Goal: Task Accomplishment & Management: Complete application form

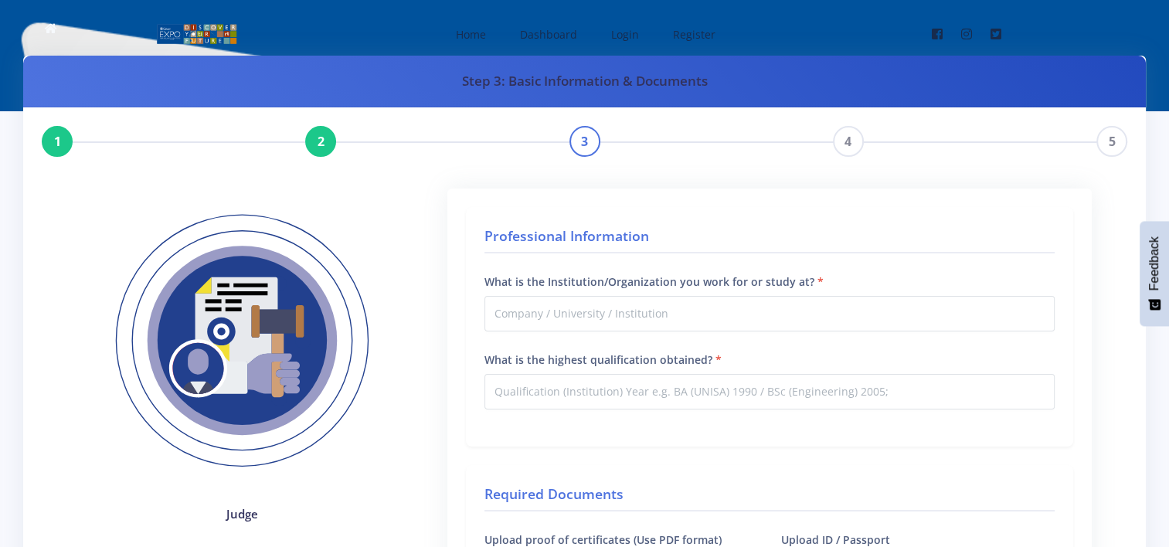
click at [63, 143] on div "1" at bounding box center [57, 141] width 31 height 31
click at [59, 141] on div "1" at bounding box center [57, 141] width 31 height 31
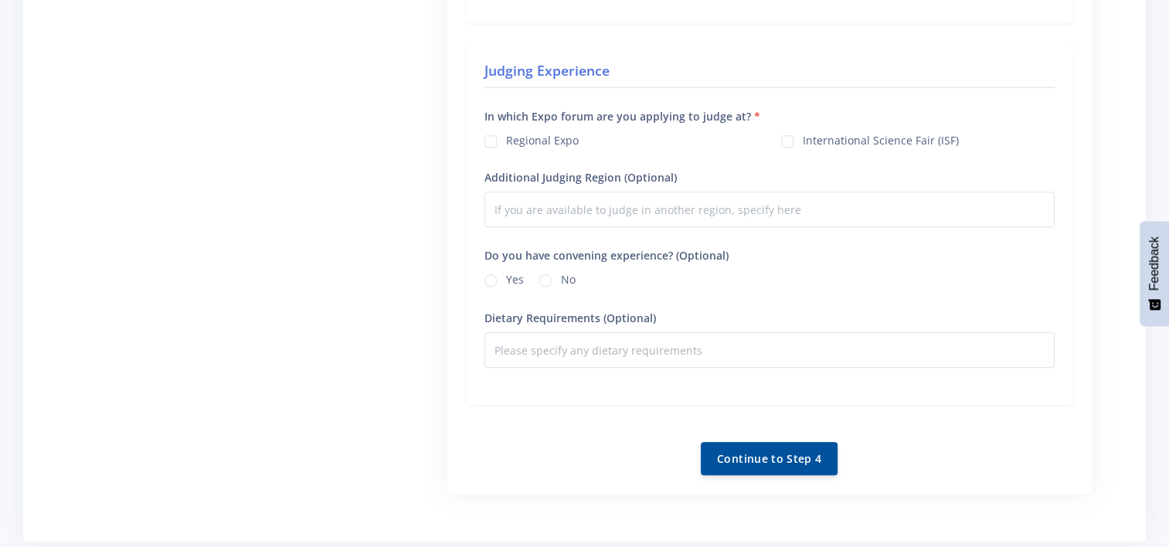
scroll to position [1157, 0]
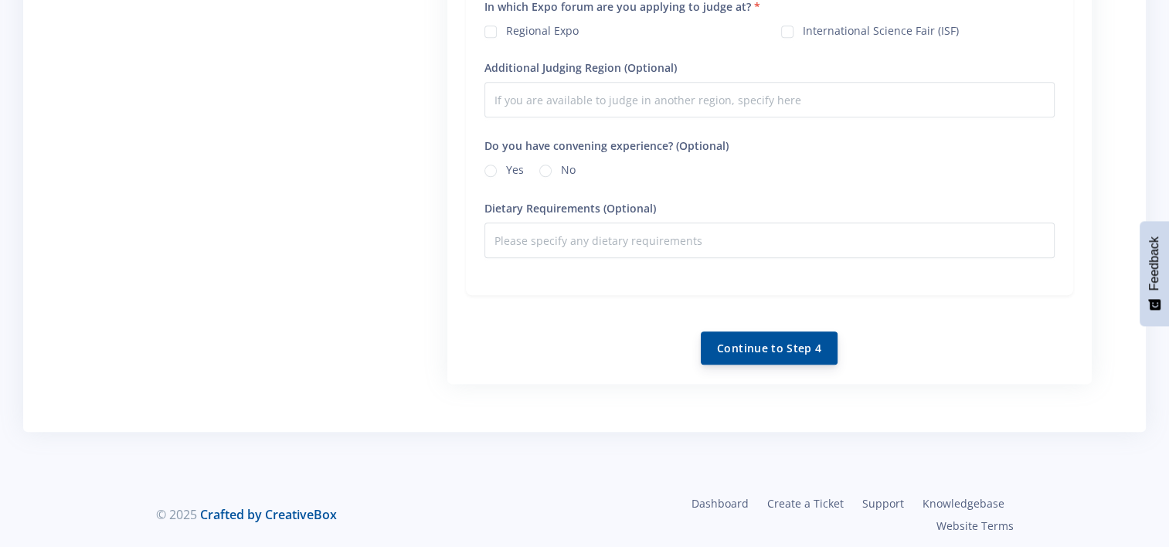
click at [752, 357] on button "Continue to Step 4" at bounding box center [769, 347] width 137 height 33
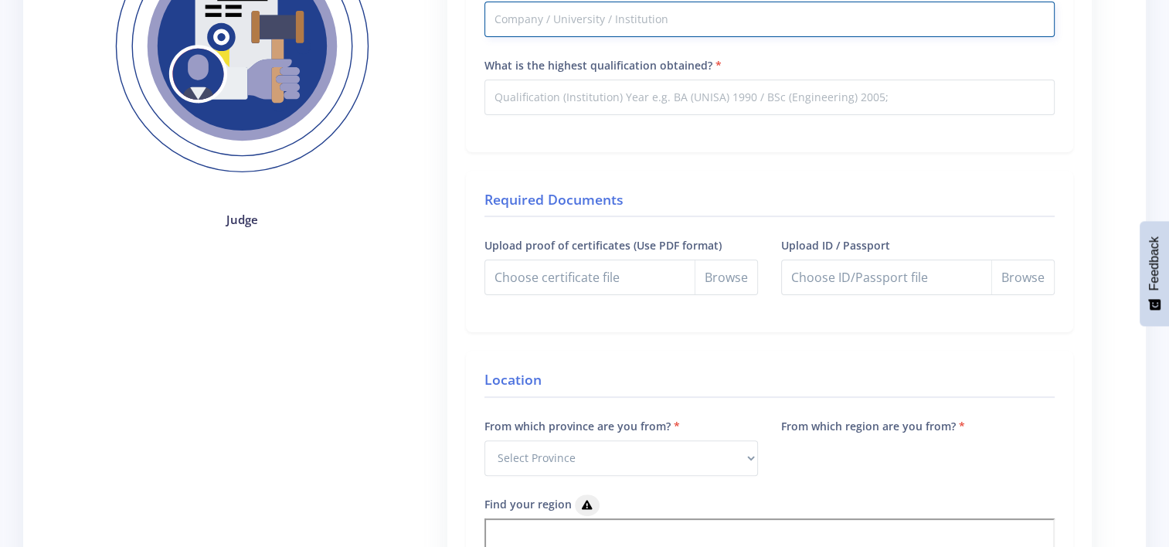
scroll to position [0, 0]
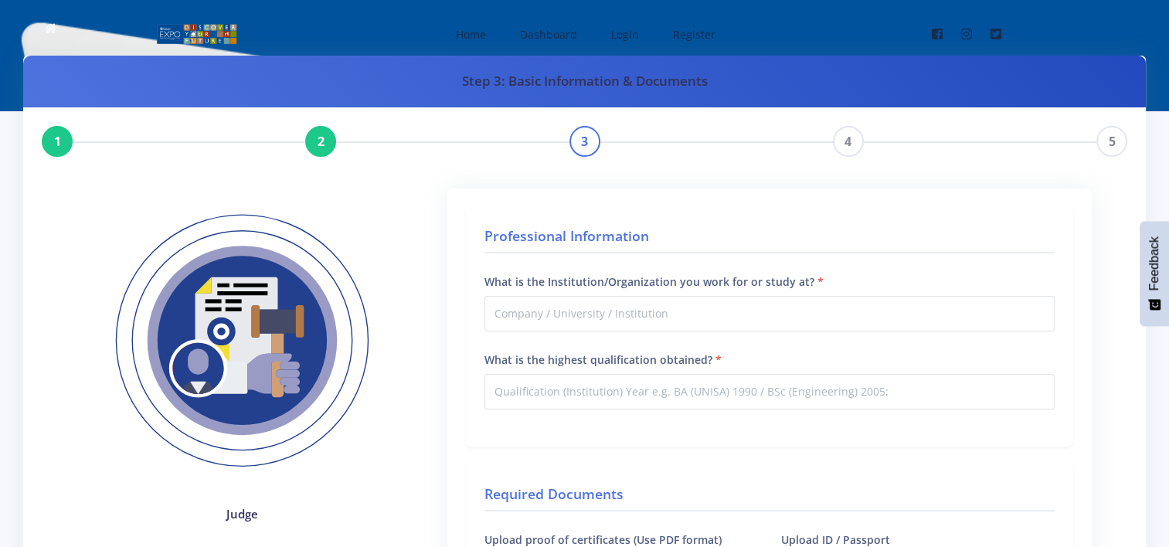
click at [337, 148] on div "1 2 3 4 5" at bounding box center [584, 141] width 1085 height 31
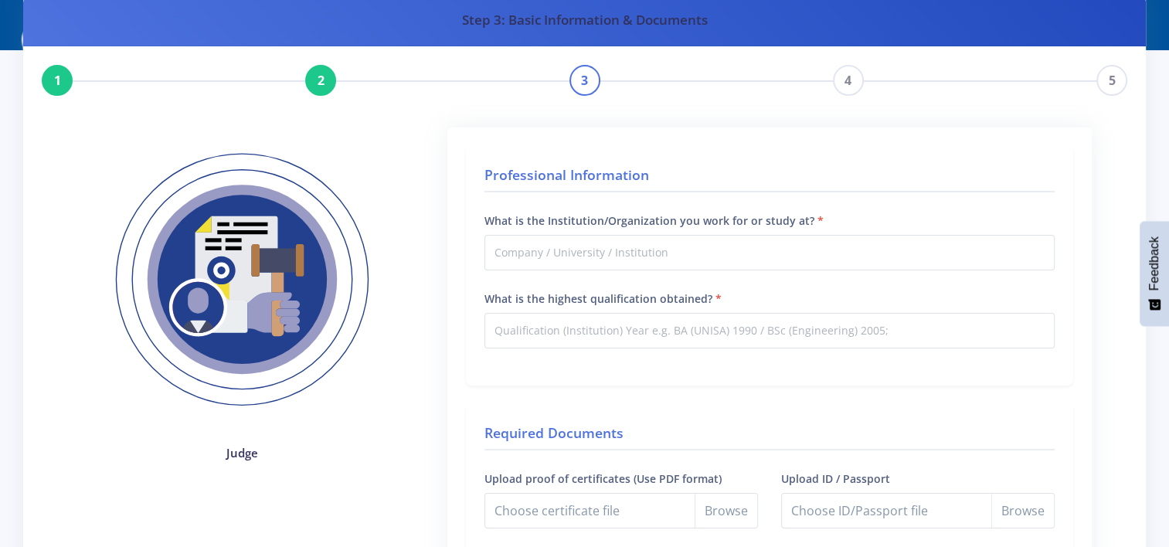
scroll to position [45, 0]
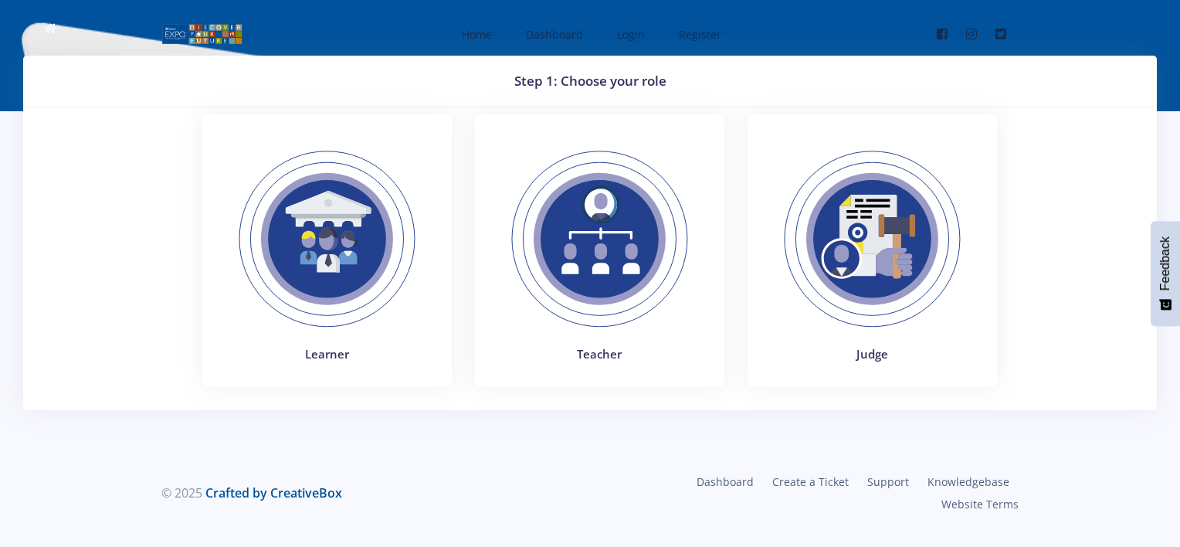
click at [874, 246] on img at bounding box center [872, 239] width 212 height 212
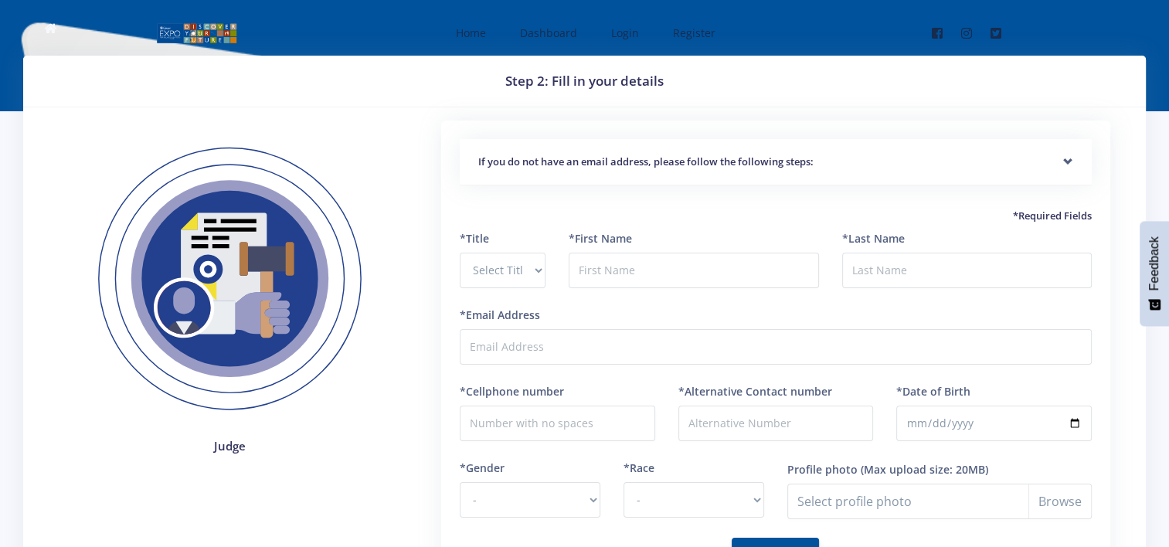
click at [777, 162] on h5 "If you do not have an email address, please follow the following steps:" at bounding box center [775, 162] width 595 height 15
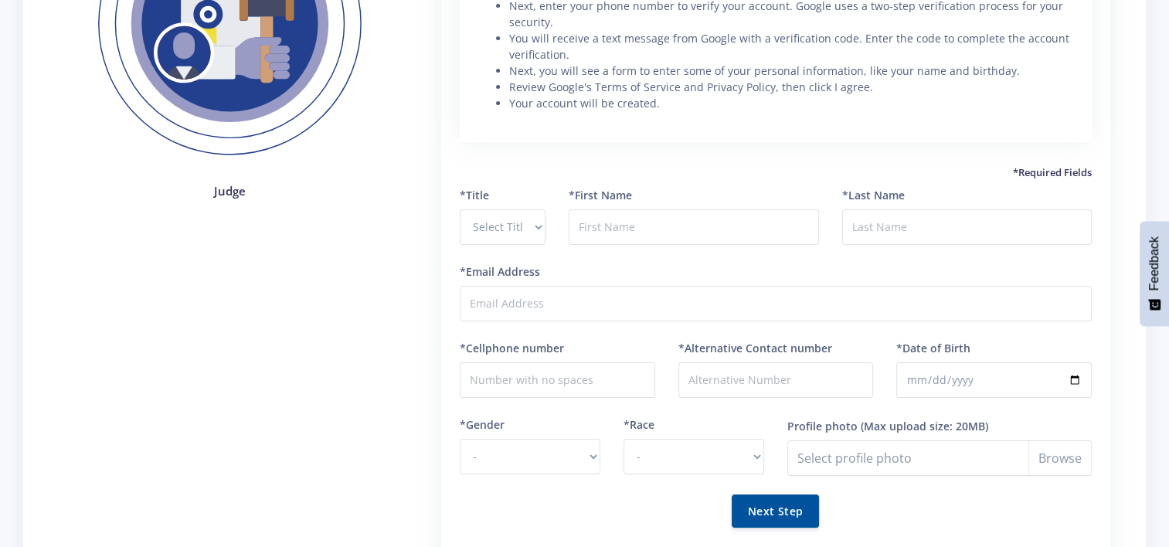
scroll to position [260, 0]
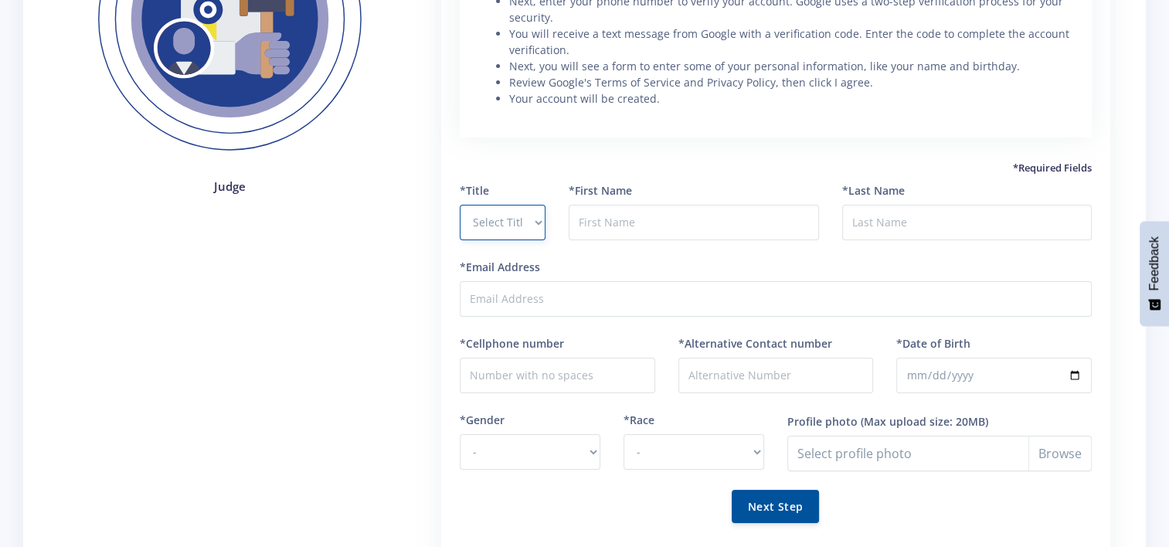
click at [501, 226] on select "Select Title Prof Dr Mr Mrs Ms Other" at bounding box center [503, 223] width 86 height 36
select select "Mr"
click at [460, 205] on select "Select Title Prof Dr Mr Mrs Ms Other" at bounding box center [503, 223] width 86 height 36
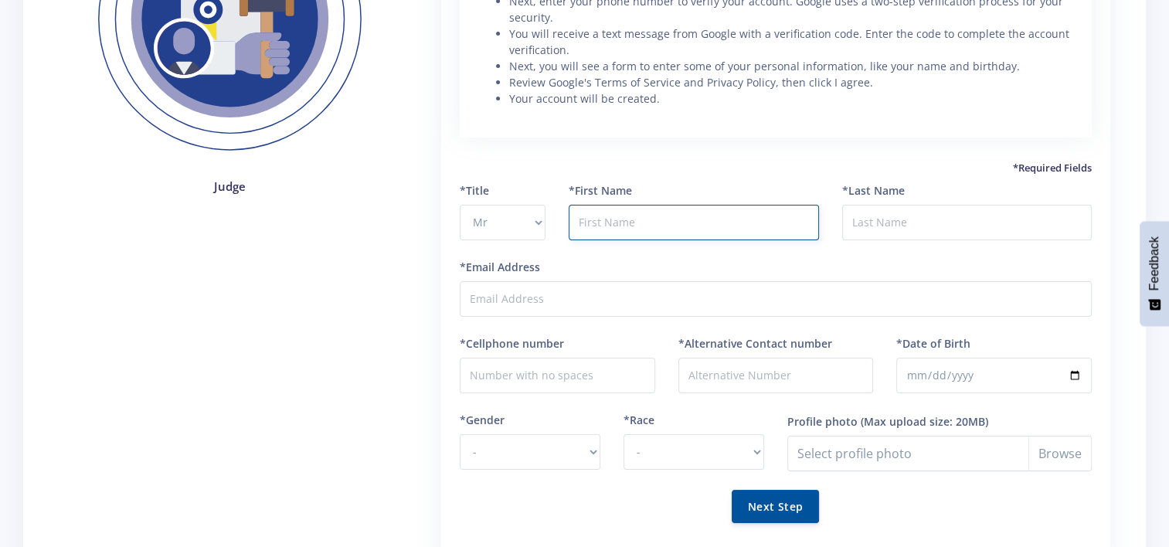
click at [628, 220] on input "text" at bounding box center [694, 223] width 250 height 36
type input "Fhumulani"
type input "Matodzi"
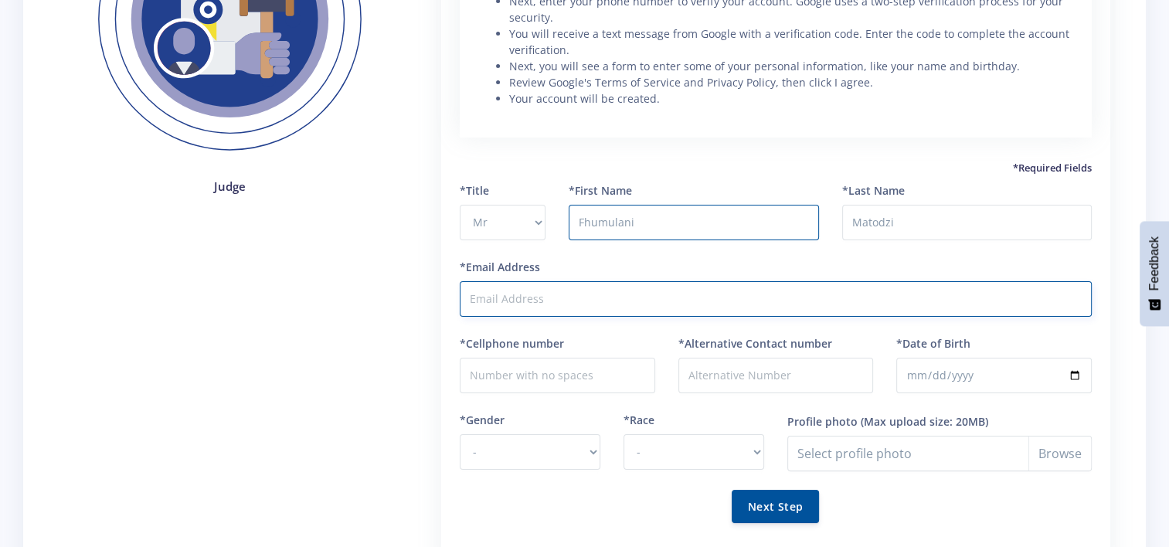
type input "matodzifhumulanimfc@gmail.com"
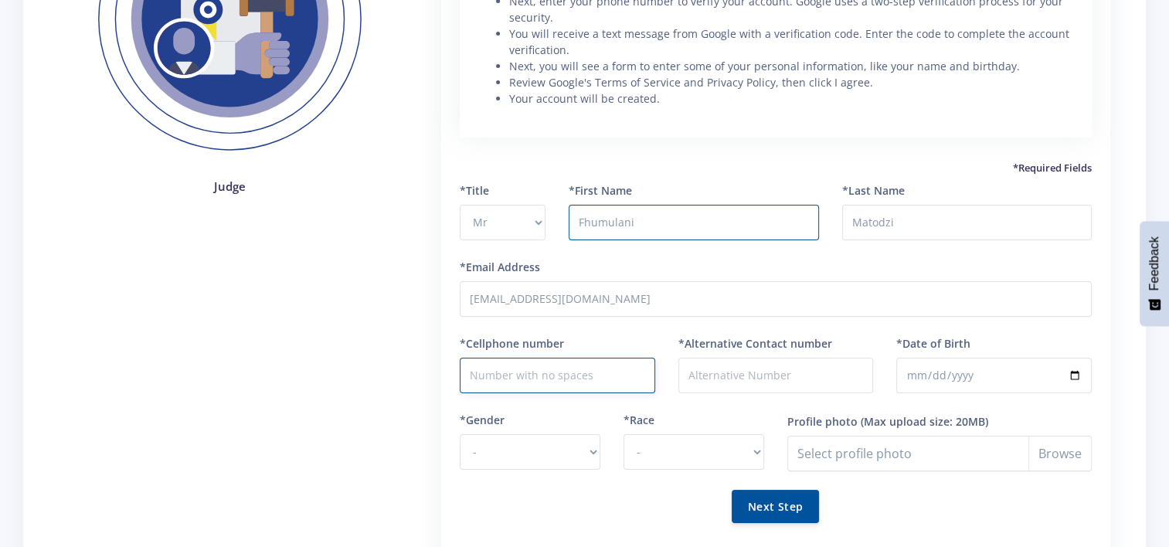
type input "0679603665"
click at [715, 209] on input "Fhumulani Chris" at bounding box center [694, 223] width 250 height 36
type input "Fhumulani Chris"
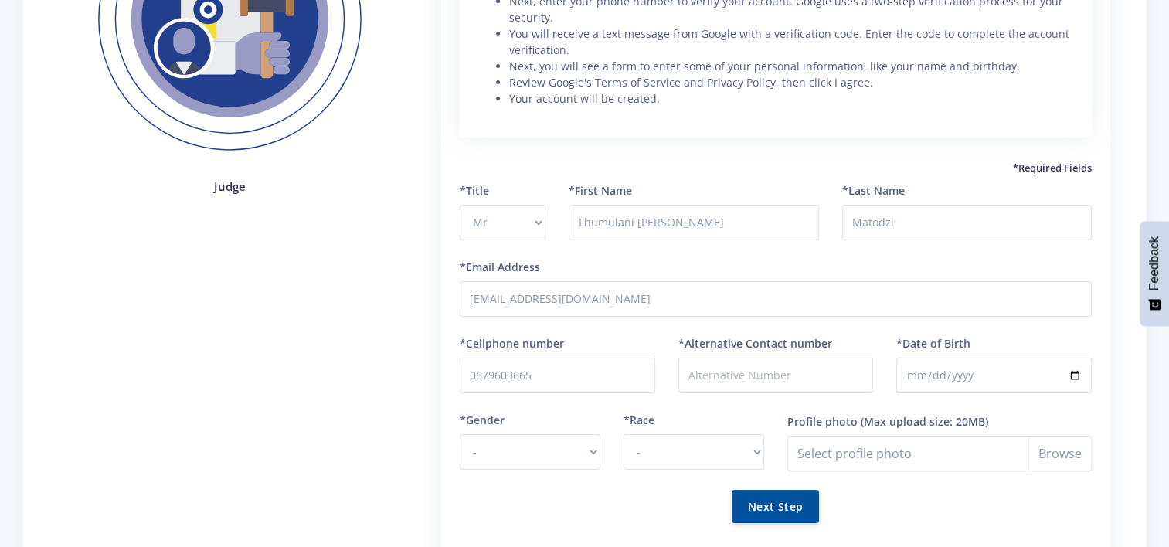
click at [735, 132] on div "Start by going to www.gmail.com Click Create account. The sign-up form will app…" at bounding box center [776, 32] width 632 height 212
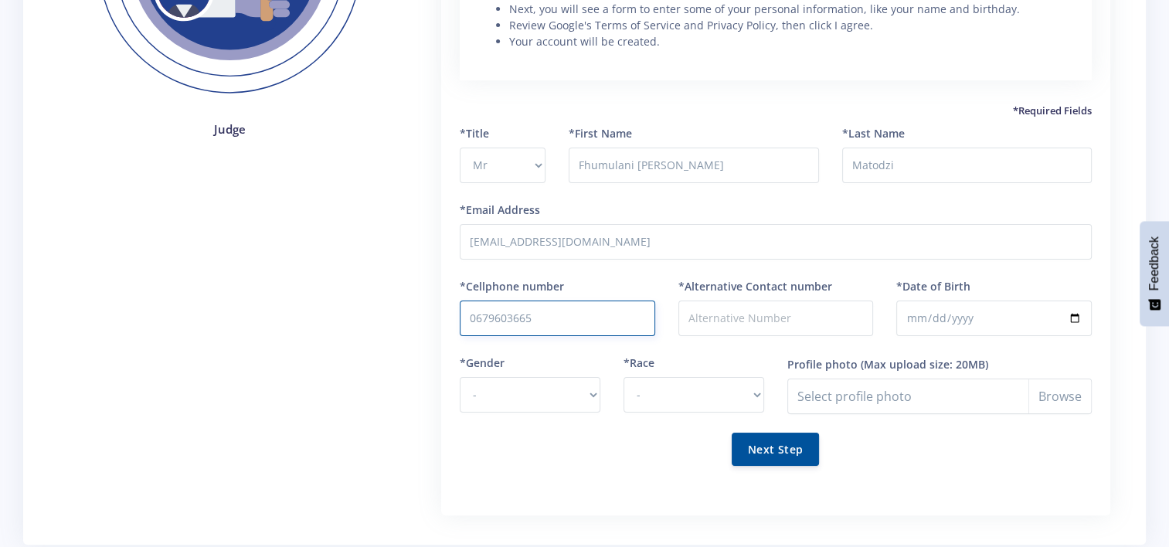
click at [570, 307] on input "0679603665" at bounding box center [557, 319] width 195 height 36
type input "0"
type input "0820577933"
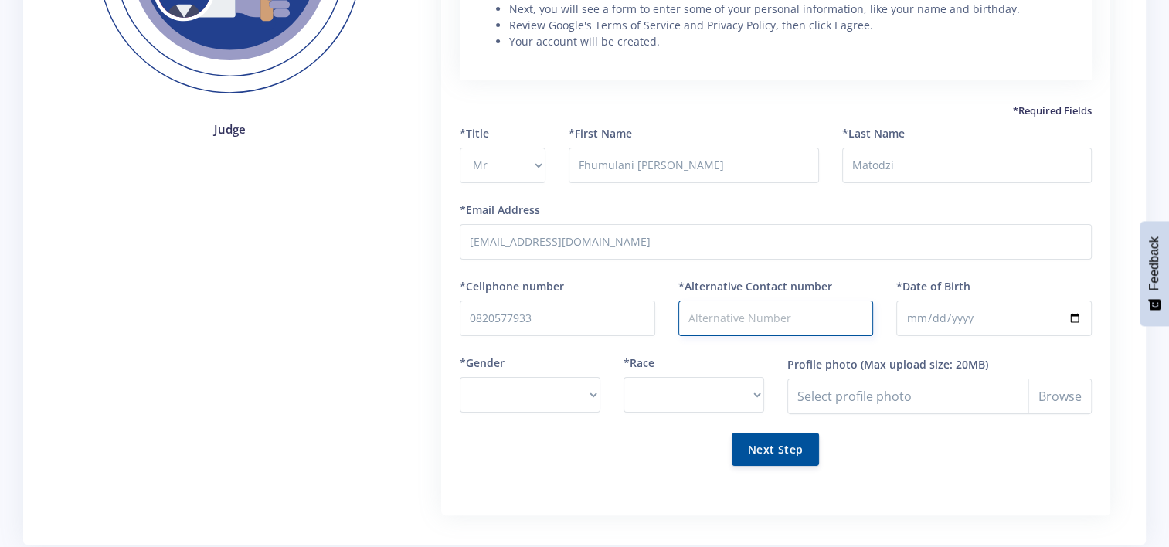
click at [822, 326] on input "*Alternative Contact number" at bounding box center [775, 319] width 195 height 36
type input "0710667658"
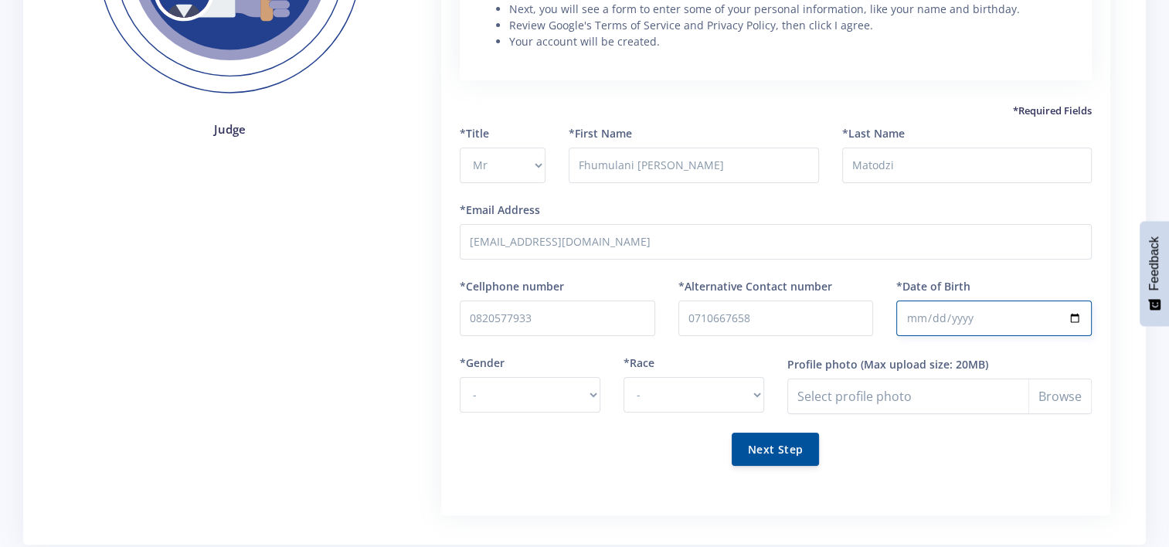
click at [1000, 321] on input "*Date of Birth" at bounding box center [993, 319] width 195 height 36
type input "2004-03-24"
click at [885, 302] on div "*Date of Birth 2004-03-24" at bounding box center [994, 316] width 219 height 76
click at [532, 412] on div "*Gender - Male Female" at bounding box center [530, 394] width 164 height 78
click at [535, 400] on select "- Male Female" at bounding box center [530, 395] width 141 height 36
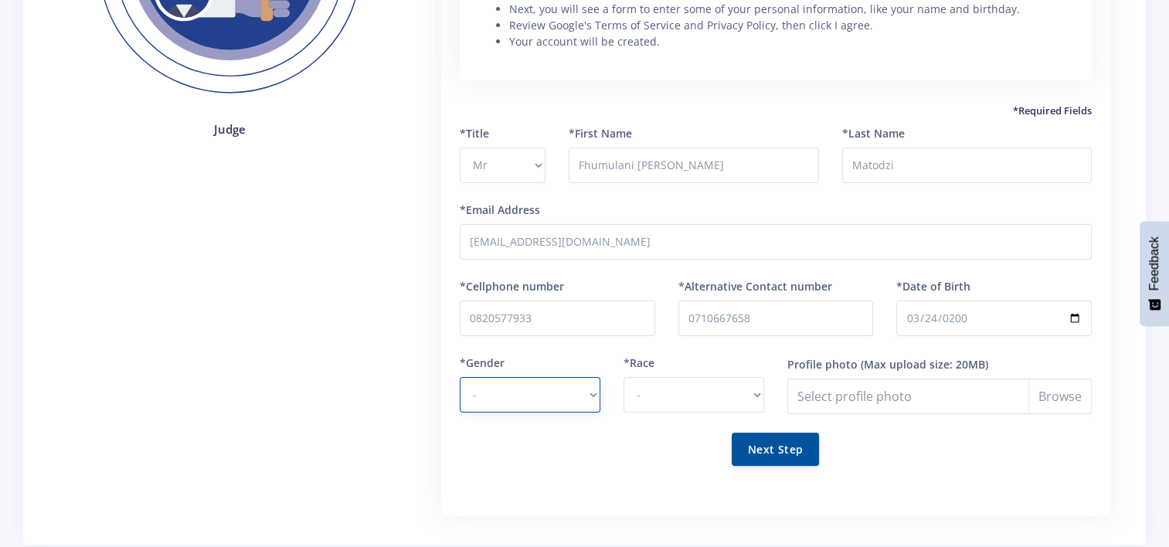
select select "M"
click at [460, 377] on select "- Male Female" at bounding box center [530, 395] width 141 height 36
click at [663, 392] on select "- African Asian Coloured Indian White Other" at bounding box center [693, 395] width 141 height 36
select select "African"
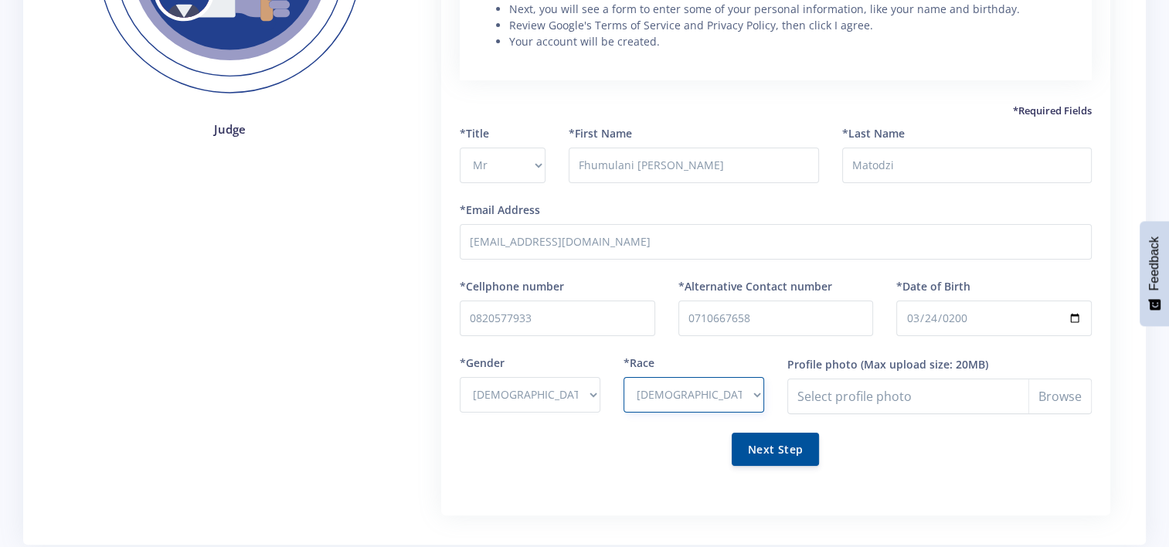
click at [623, 377] on select "- African Asian Coloured Indian White Other" at bounding box center [693, 395] width 141 height 36
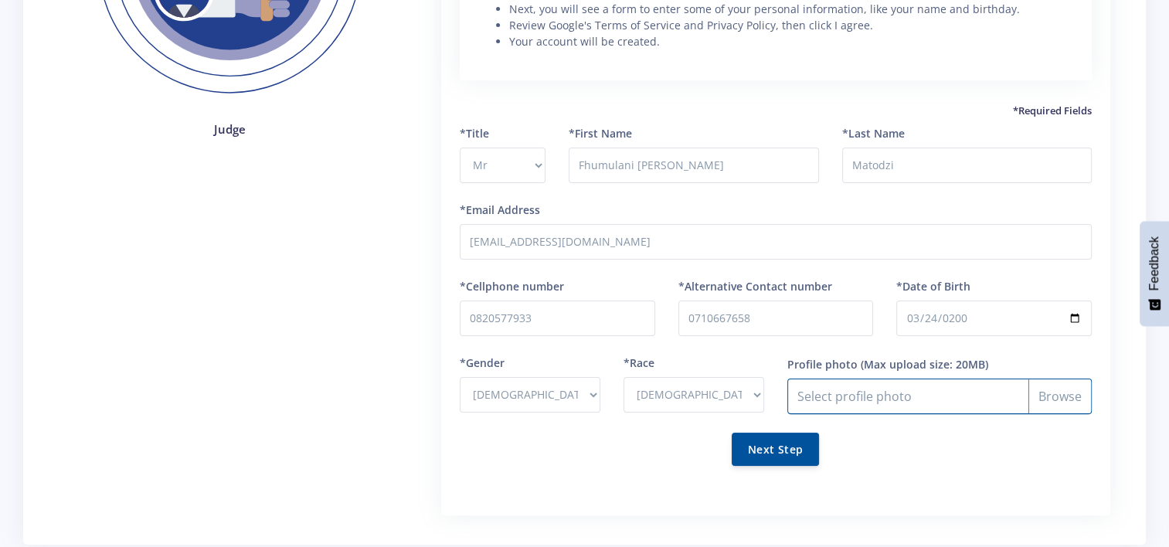
click at [890, 402] on input "Profile photo" at bounding box center [939, 397] width 304 height 36
click at [1080, 395] on input "Profile photo" at bounding box center [939, 397] width 304 height 36
type input "C:\fakepath\Myself.jpg"
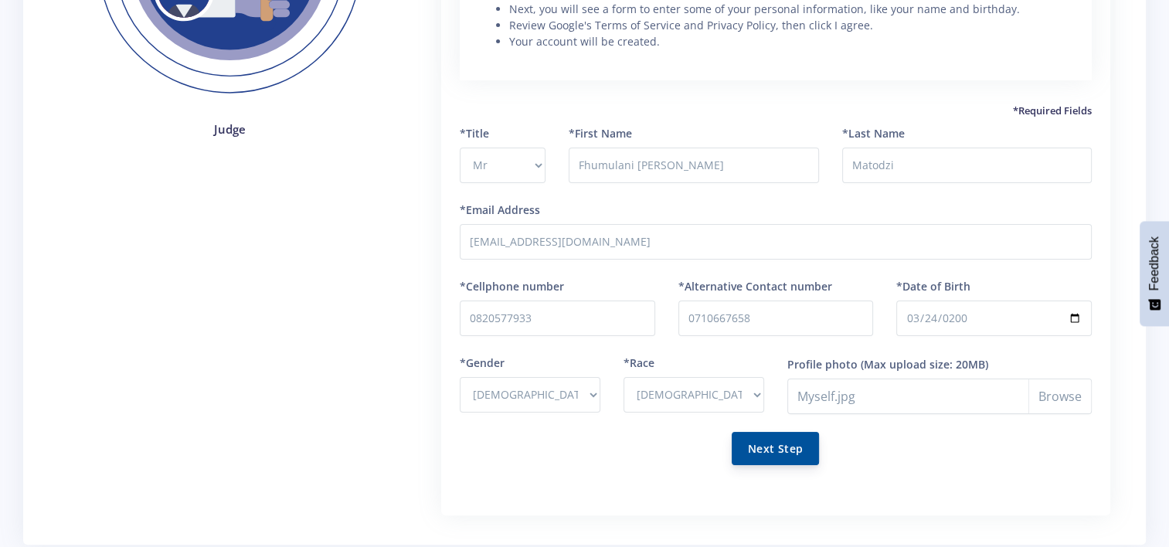
click at [807, 448] on button "Next Step" at bounding box center [775, 448] width 87 height 33
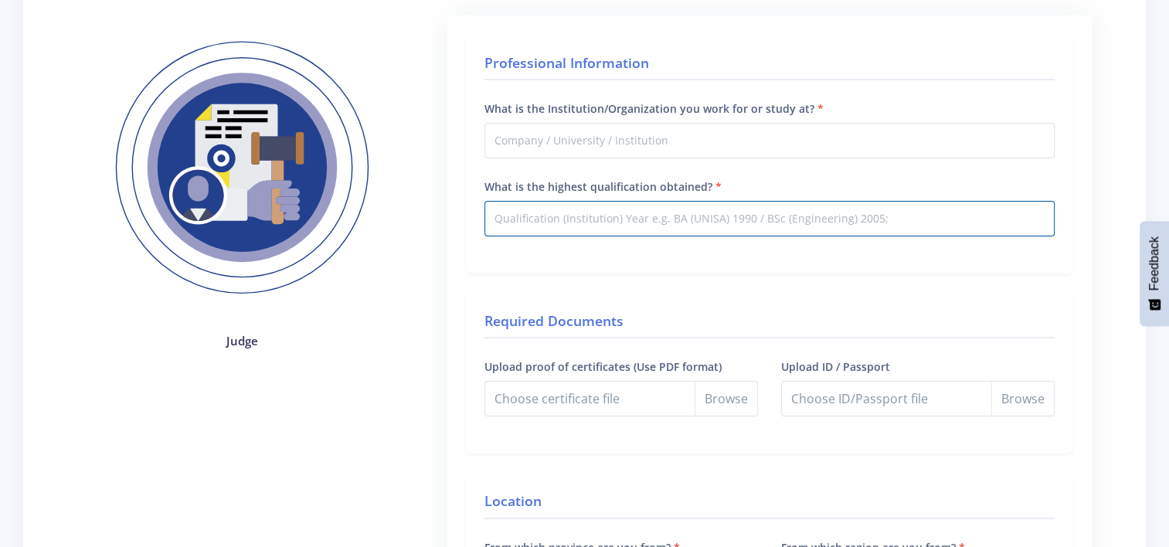
scroll to position [173, 0]
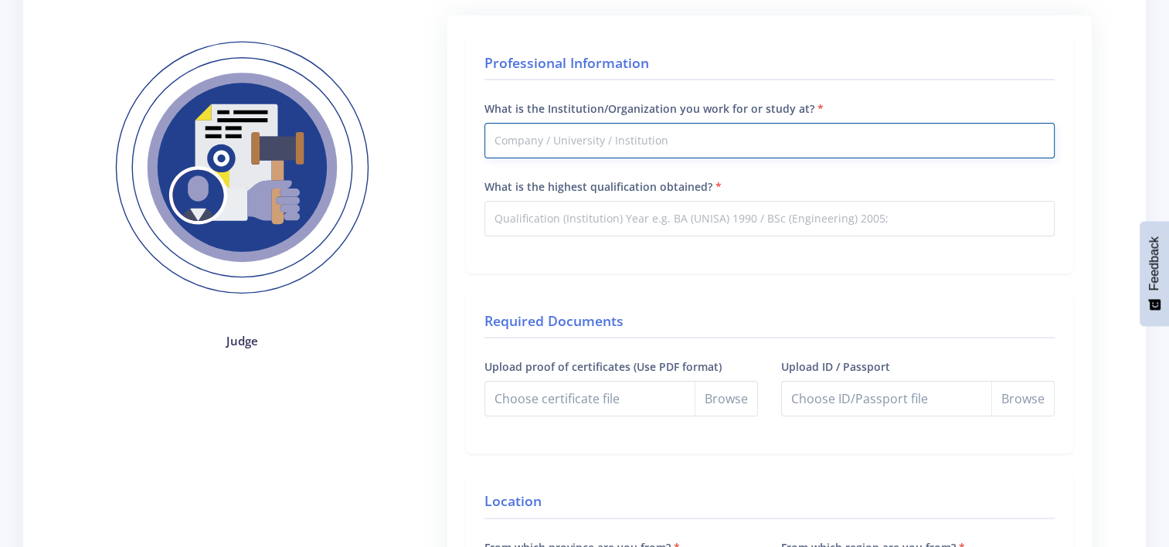
click at [610, 144] on input "What is the Institution/Organization you work for or study at?" at bounding box center [769, 141] width 570 height 36
type input "University of Johannesburg"
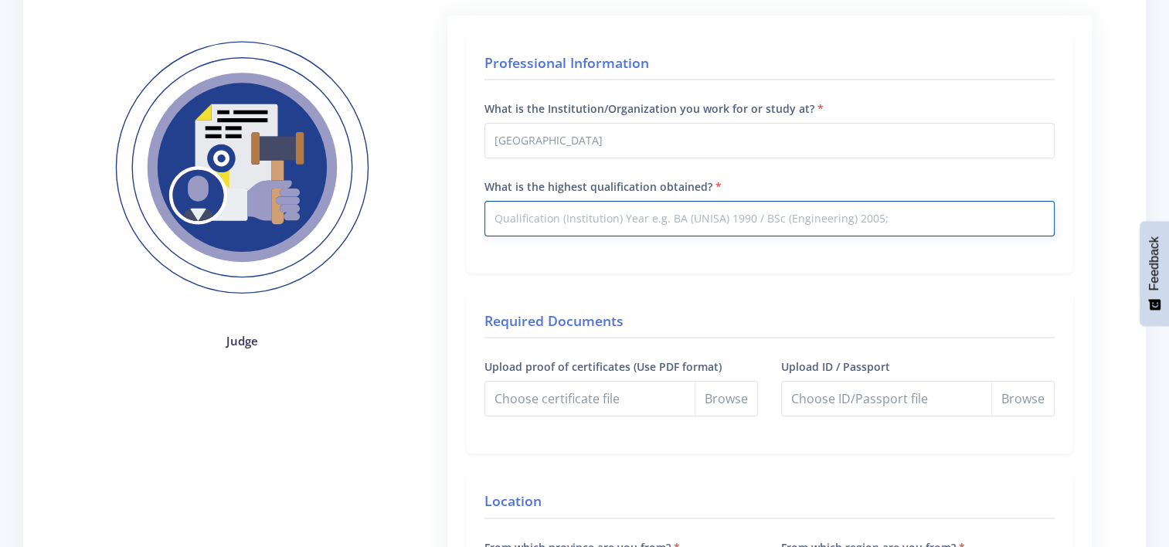
click at [555, 224] on input "What is the highest qualification obtained?" at bounding box center [769, 219] width 570 height 36
type input "Grade 12/Matric/NSC 2021"
click at [613, 256] on div "Professional Information What is the Institution/Organization you work for or s…" at bounding box center [769, 153] width 607 height 239
click at [624, 219] on input "Grade 12/Matric/NSC 2021" at bounding box center [769, 219] width 570 height 36
click at [627, 217] on input "Grade 12/Matric/NSC 2021" at bounding box center [769, 219] width 570 height 36
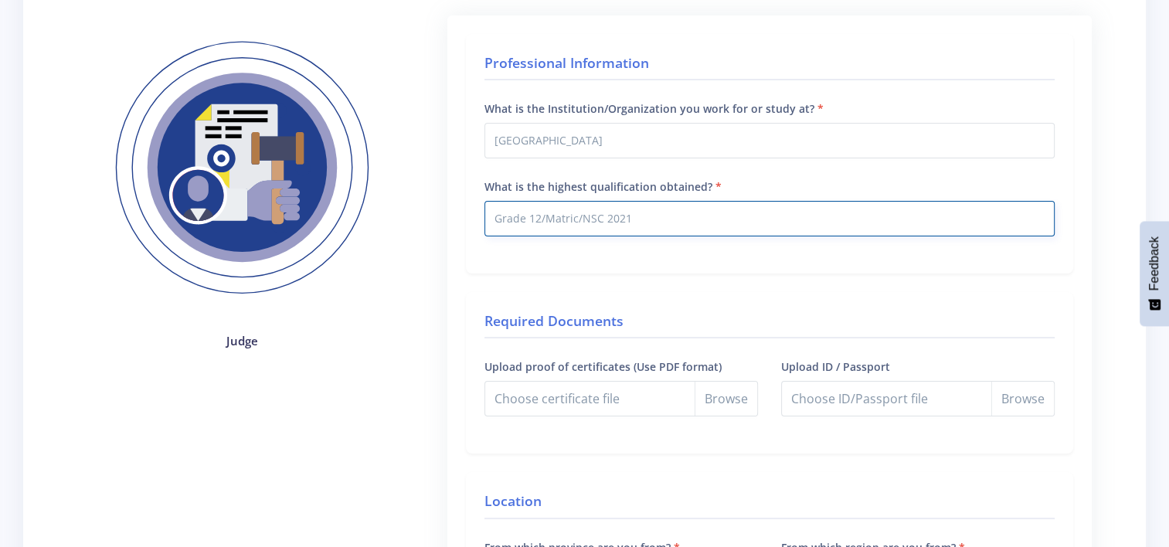
drag, startPoint x: 627, startPoint y: 217, endPoint x: 503, endPoint y: 215, distance: 123.6
click at [503, 215] on input "Grade 12/Matric/NSC 2021" at bounding box center [769, 219] width 570 height 36
paste input "Grade 12/Matric/NSC 2021"
type input "Grade 12/Matric/NSC 2021"
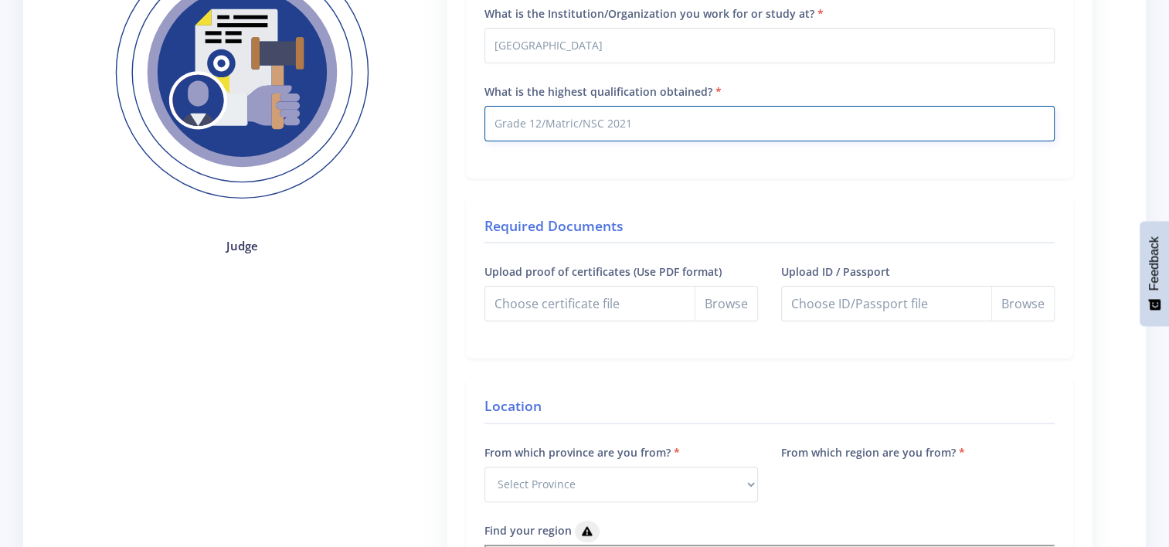
scroll to position [269, 0]
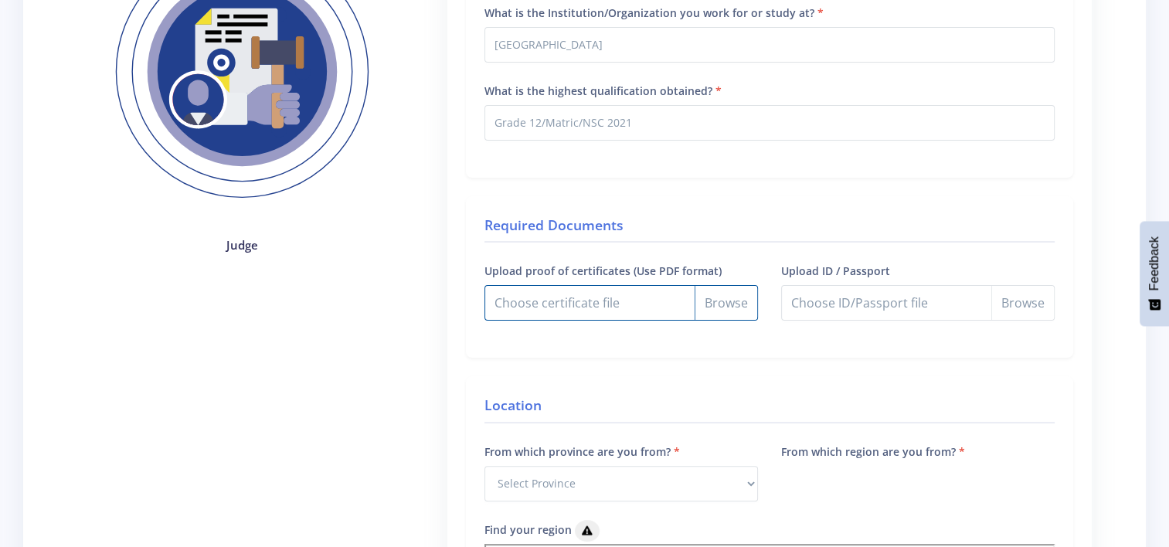
click at [723, 308] on input "Upload proof of certificates (Use PDF format)" at bounding box center [620, 303] width 273 height 36
type input "C:\fakepath\Expo Certificates.pdf"
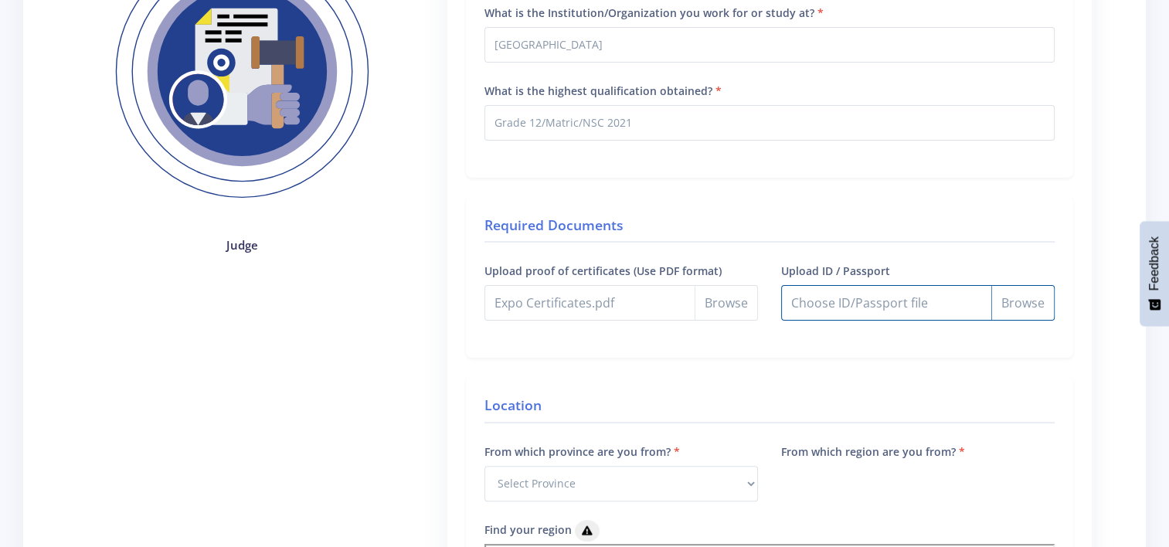
click at [1027, 304] on input "Upload ID / Passport" at bounding box center [917, 303] width 273 height 36
type input "C:\fakepath\ID MatodziFC.pdf"
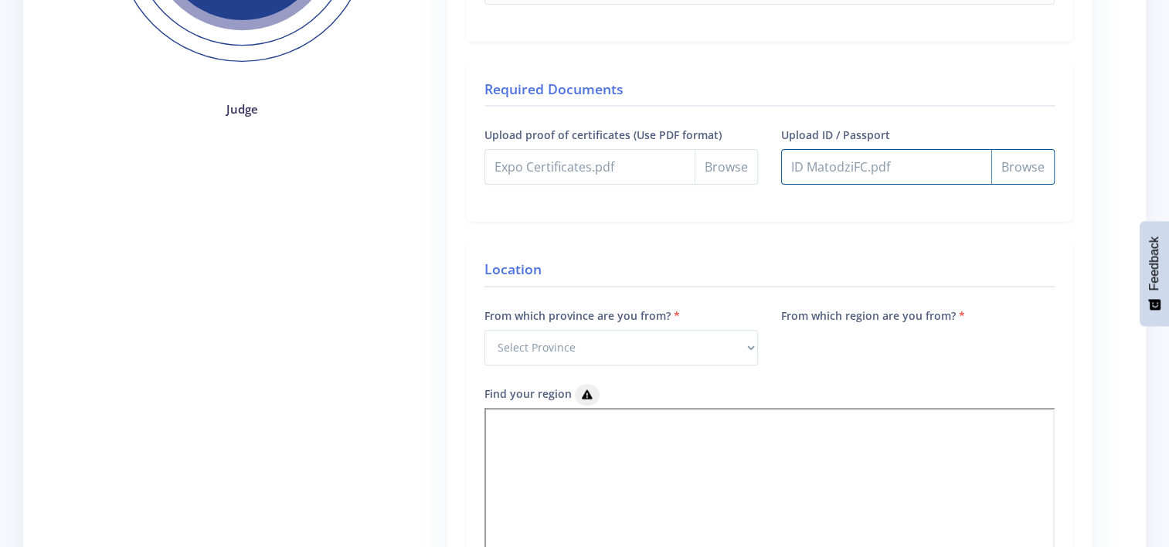
scroll to position [406, 0]
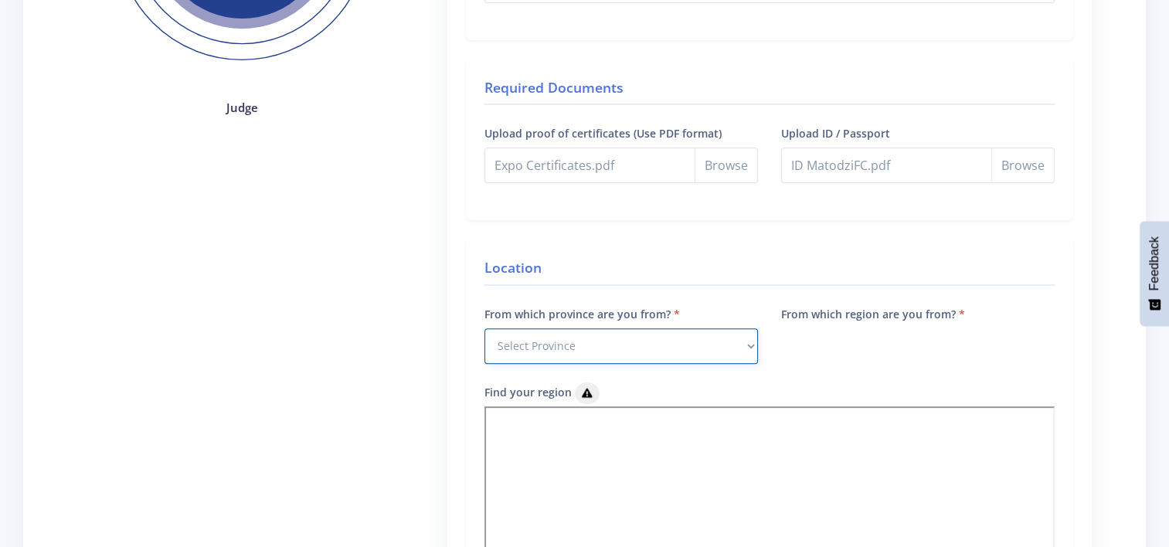
click at [679, 344] on select "Select Province Western Cape Eastern Cape Northern Cape North West Free State" at bounding box center [620, 346] width 273 height 36
select select "7"
click at [484, 328] on select "Select Province Western Cape Eastern Cape Northern Cape North West Free State" at bounding box center [620, 346] width 273 height 36
click at [822, 335] on div "From which region are you from?" at bounding box center [917, 322] width 273 height 36
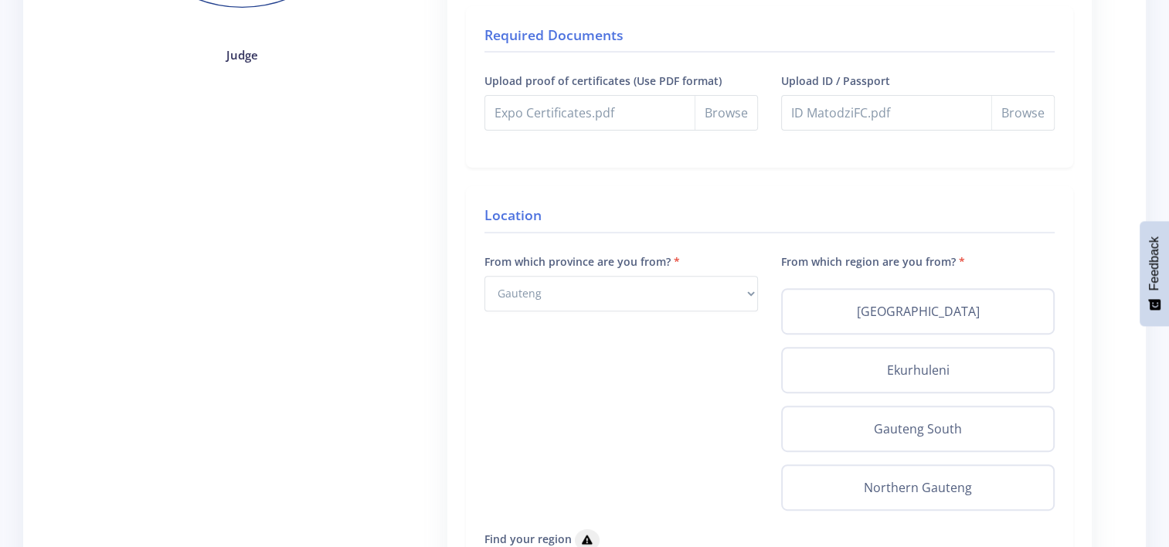
scroll to position [460, 0]
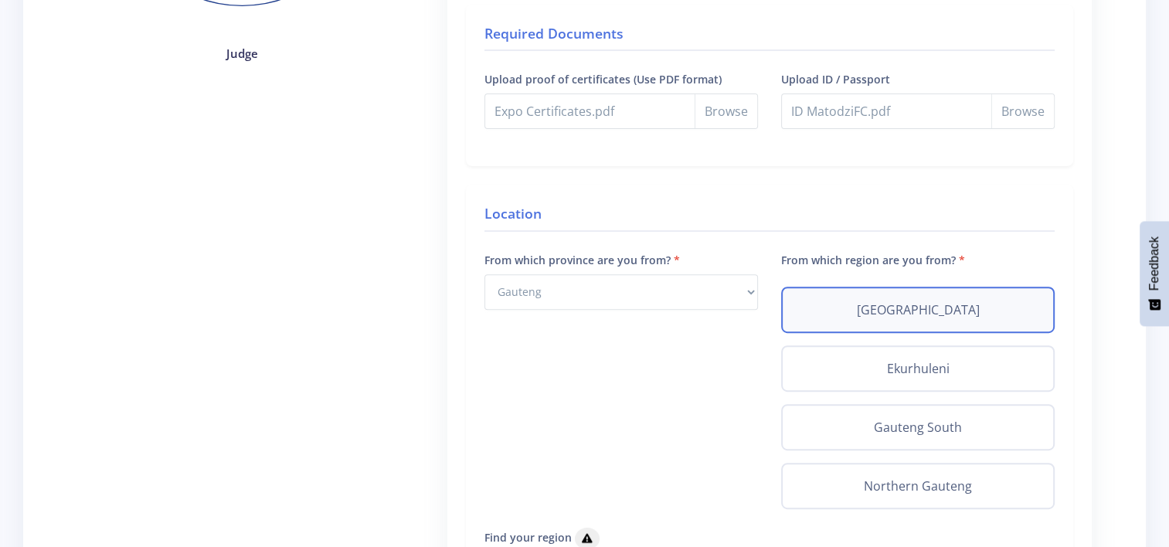
click at [858, 291] on div "Johannesburg" at bounding box center [917, 310] width 273 height 46
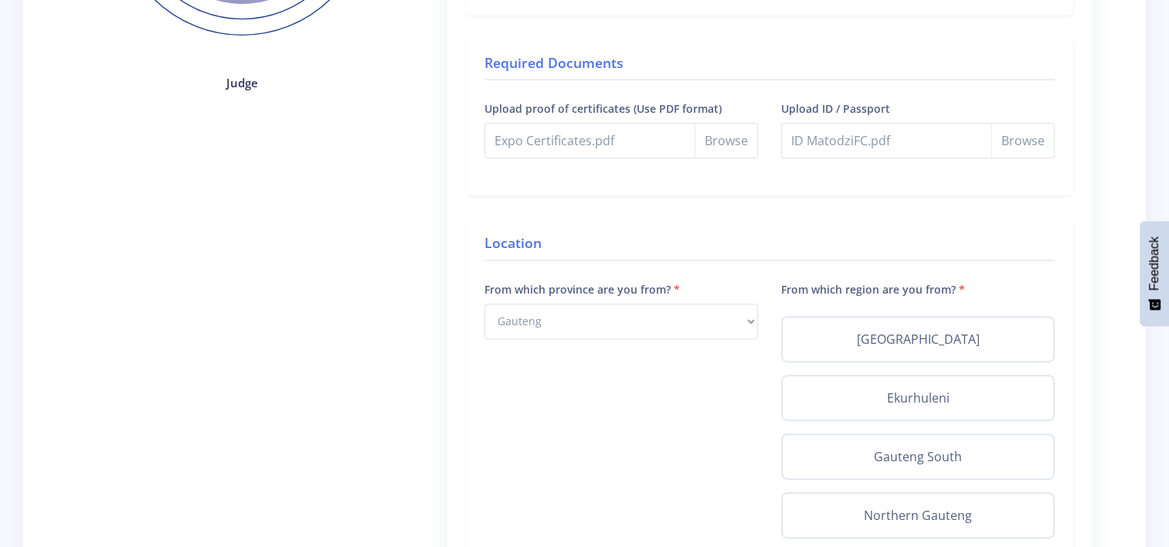
scroll to position [433, 0]
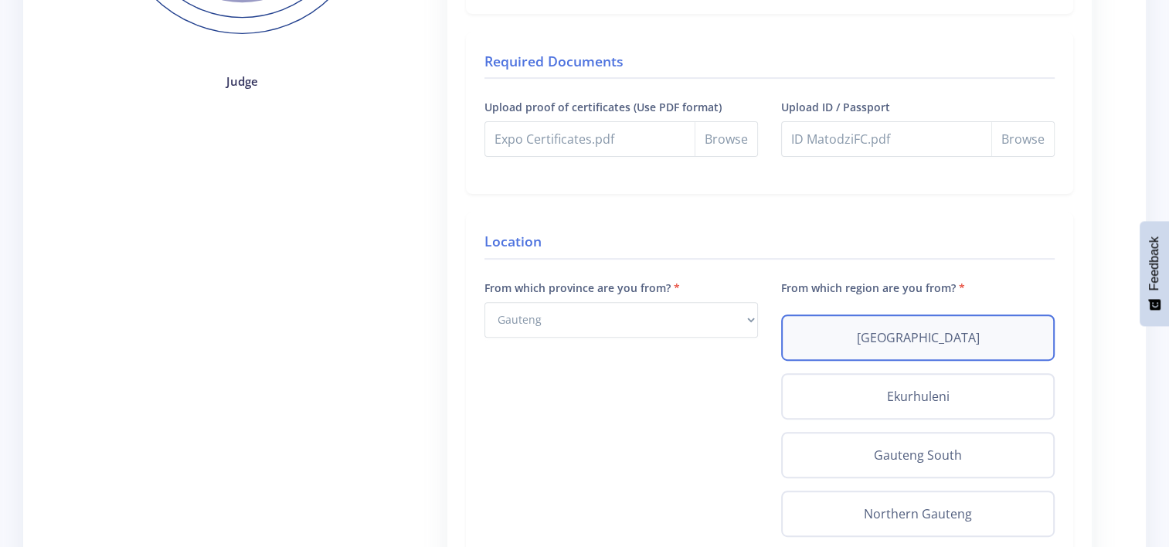
click at [808, 322] on div "Johannesburg" at bounding box center [917, 337] width 273 height 46
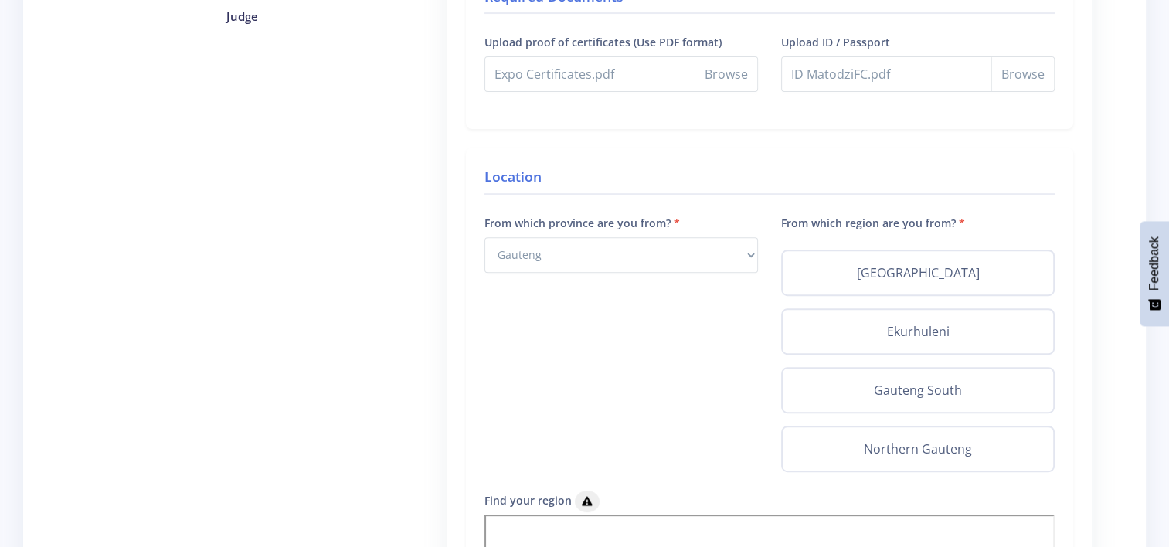
scroll to position [498, 0]
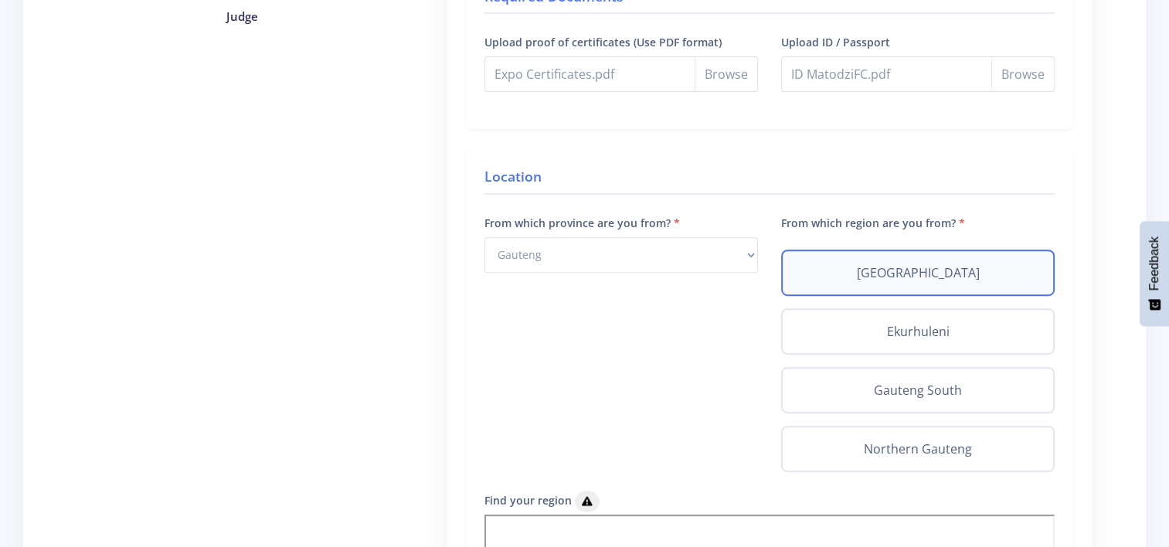
click at [837, 259] on div "Johannesburg" at bounding box center [917, 273] width 273 height 46
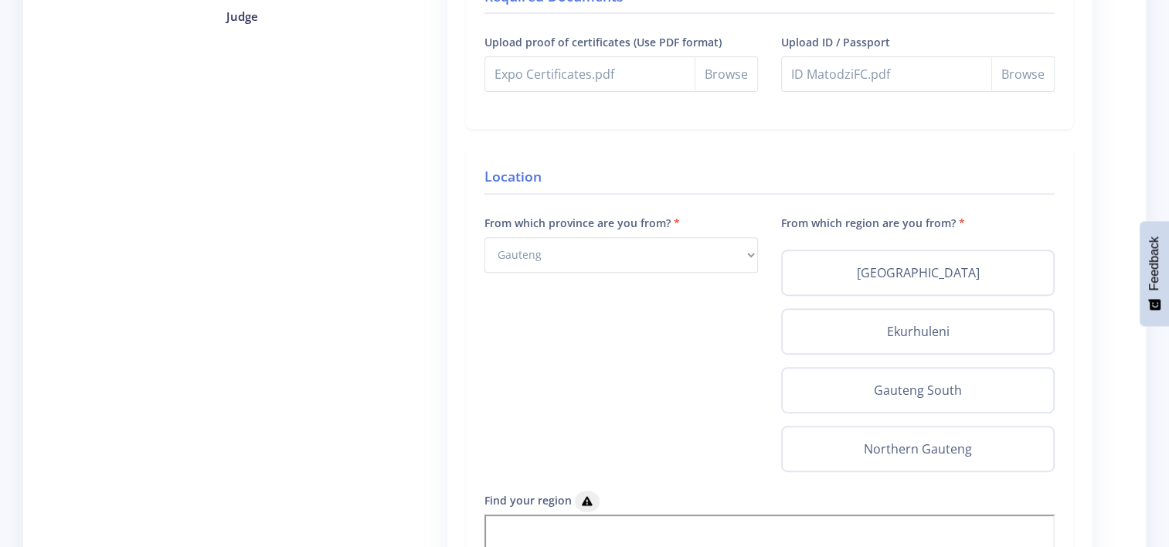
drag, startPoint x: 837, startPoint y: 259, endPoint x: 810, endPoint y: 203, distance: 62.2
click at [810, 203] on div "Location From which province are you from? Select Province Western Cape Eastern…" at bounding box center [769, 460] width 607 height 625
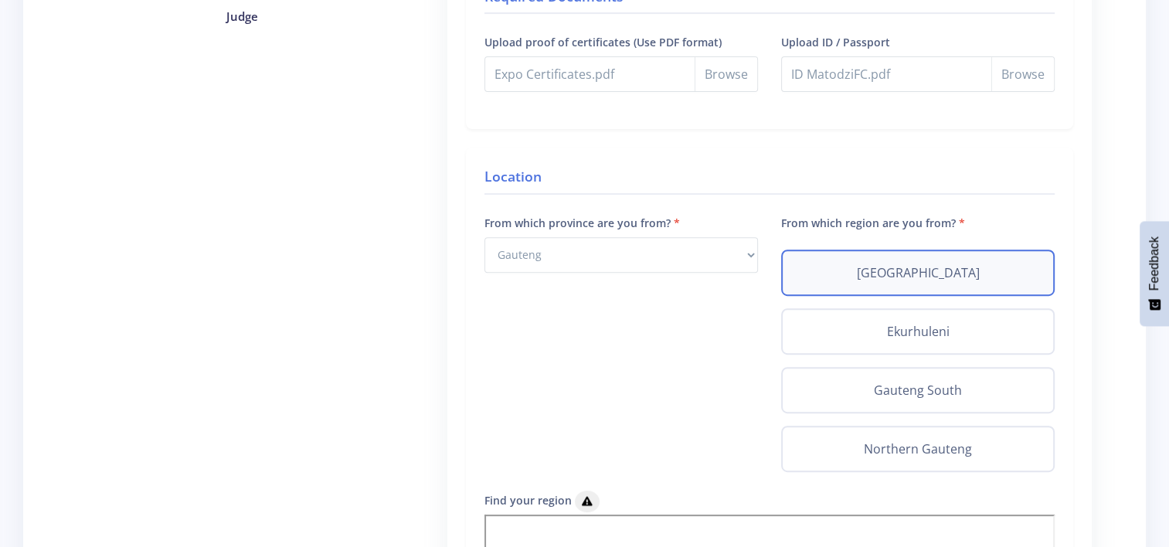
click at [834, 290] on div "Johannesburg" at bounding box center [917, 273] width 273 height 46
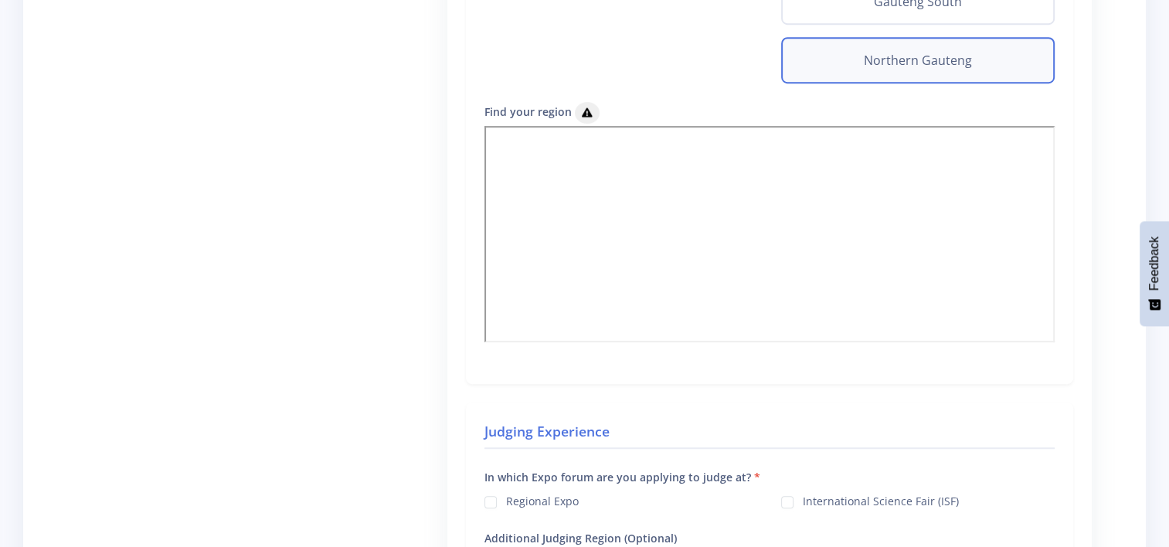
scroll to position [642, 0]
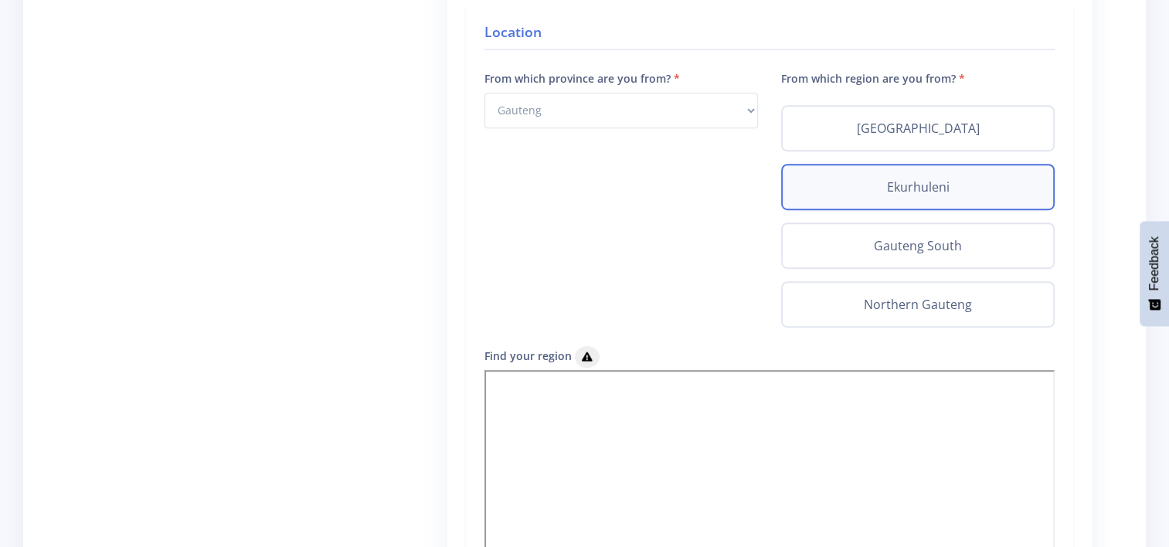
click at [885, 185] on label "Ekurhuleni" at bounding box center [918, 187] width 246 height 19
click at [805, 185] on input "Ekurhuleni" at bounding box center [800, 183] width 10 height 10
radio input "true"
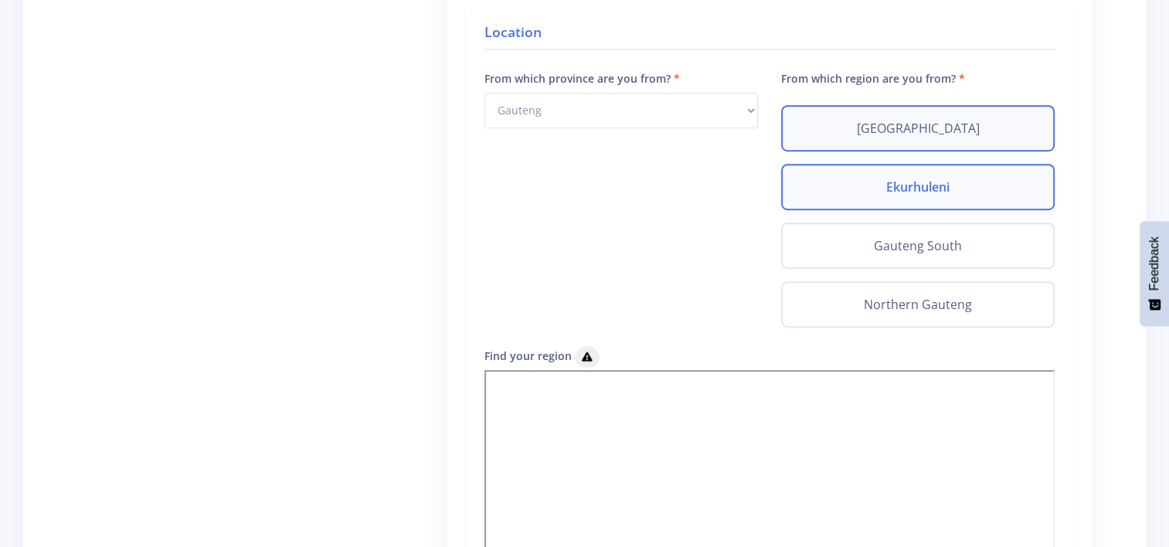
click at [908, 142] on div "Johannesburg" at bounding box center [917, 128] width 273 height 46
click at [869, 125] on label "Johannesburg" at bounding box center [918, 128] width 246 height 19
click at [805, 125] on input "Johannesburg" at bounding box center [800, 124] width 10 height 10
radio input "true"
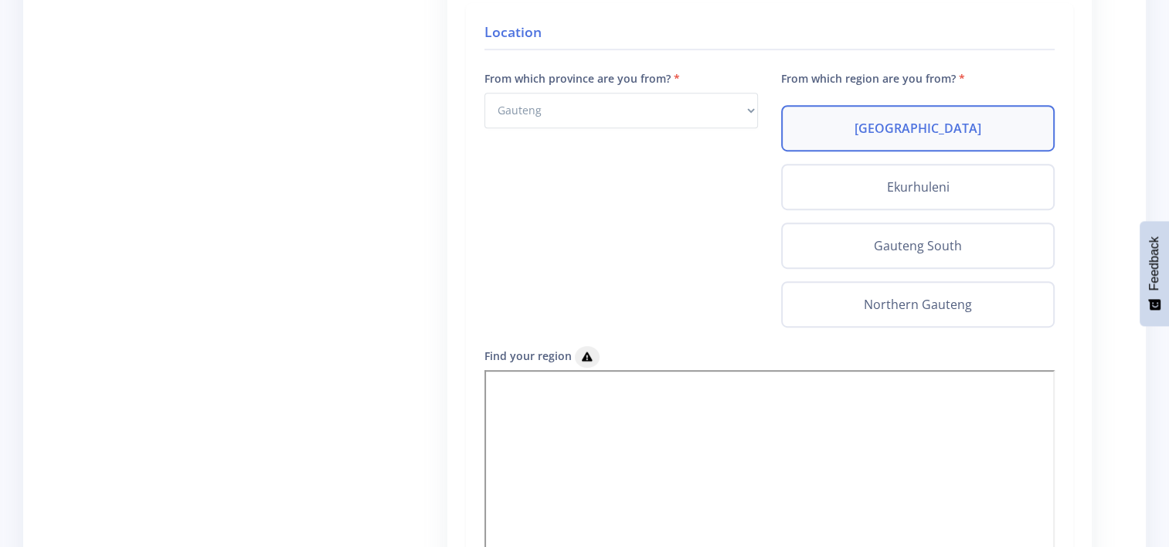
click at [869, 125] on label "Johannesburg" at bounding box center [918, 128] width 246 height 19
click at [805, 125] on input "Johannesburg" at bounding box center [800, 124] width 10 height 10
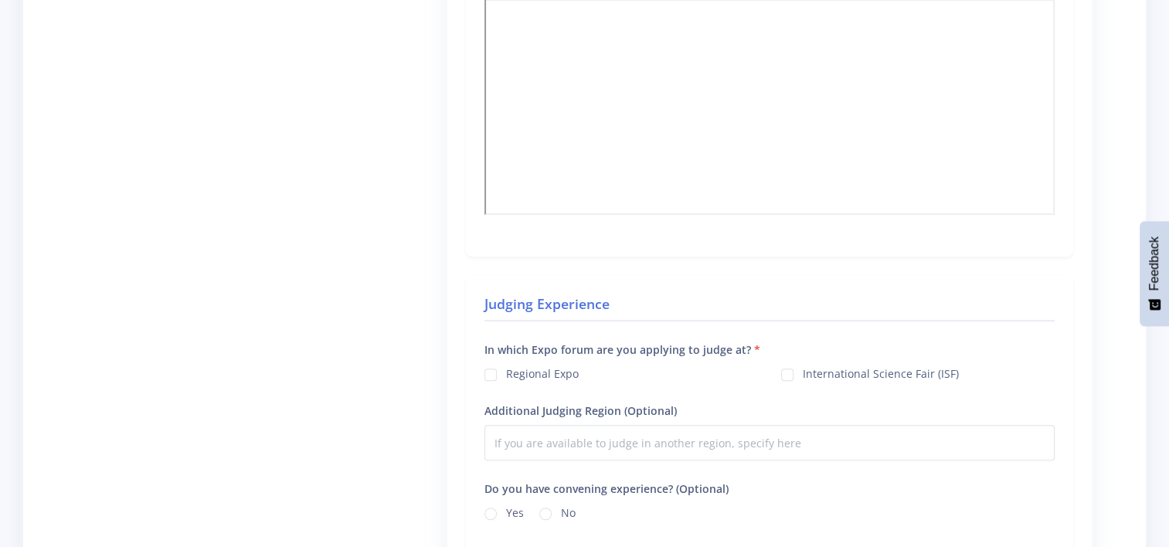
scroll to position [1021, 0]
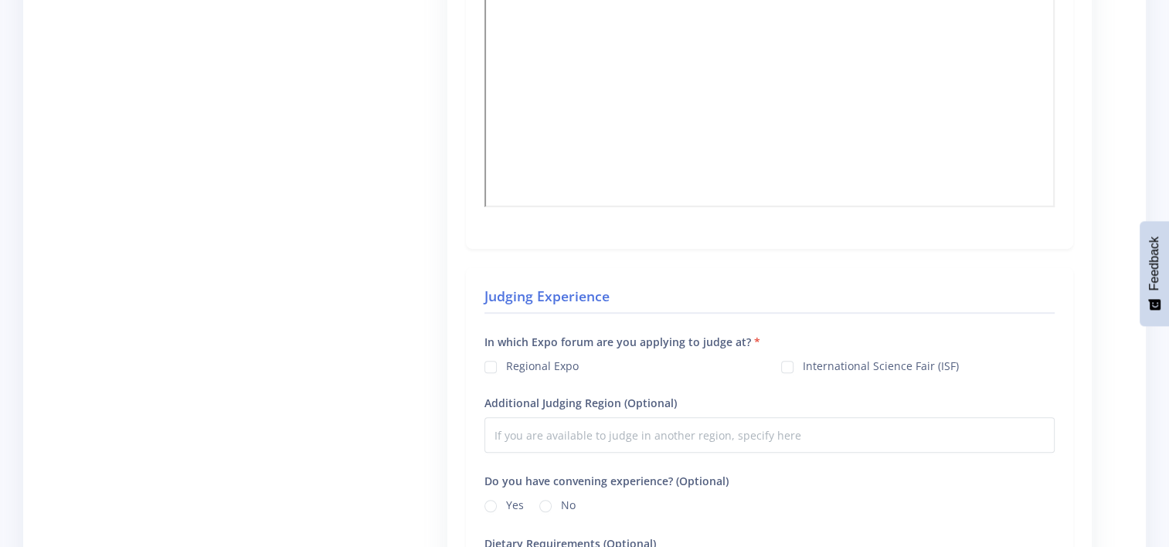
click at [493, 368] on div "Regional Expo" at bounding box center [620, 365] width 273 height 19
click at [506, 366] on label "Regional Expo" at bounding box center [542, 364] width 73 height 12
click at [506, 366] on input "Regional Expo" at bounding box center [511, 361] width 10 height 10
checkbox input "true"
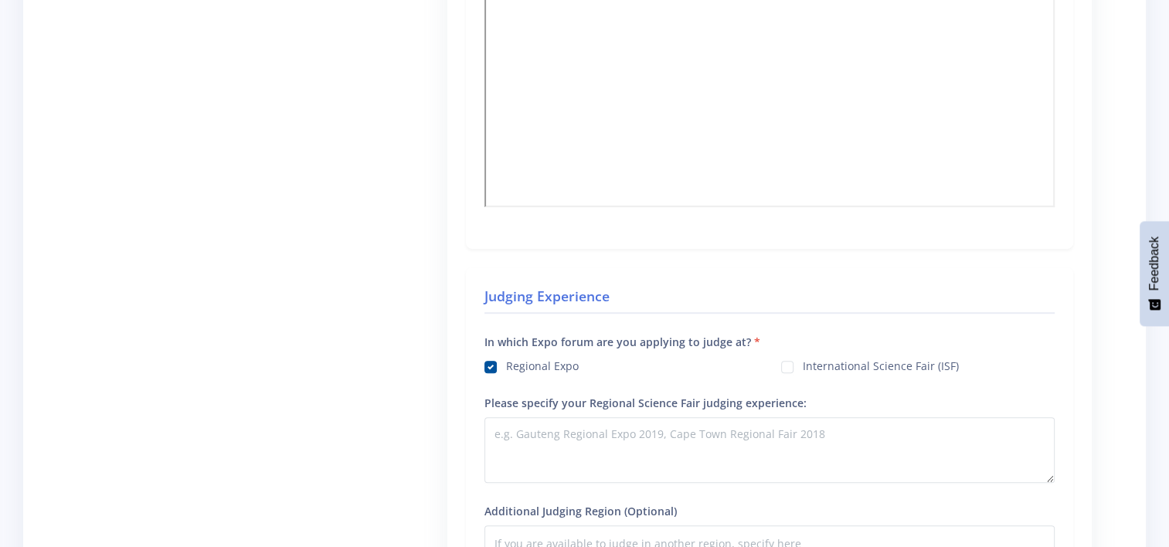
drag, startPoint x: 786, startPoint y: 369, endPoint x: 788, endPoint y: 359, distance: 10.3
click at [788, 359] on div "Judging Experience In which Expo forum are you applying to judge at? Regional E…" at bounding box center [769, 502] width 607 height 471
click at [803, 359] on label "International Science Fair (ISF)" at bounding box center [881, 364] width 156 height 12
click at [803, 359] on input "International Science Fair (ISF)" at bounding box center [808, 361] width 10 height 10
checkbox input "true"
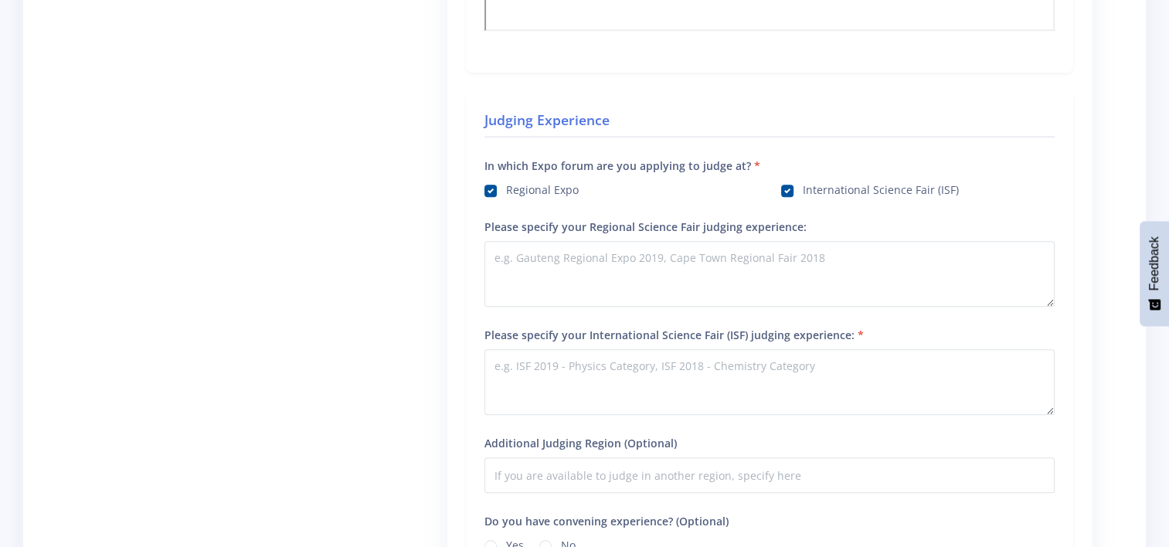
scroll to position [1194, 0]
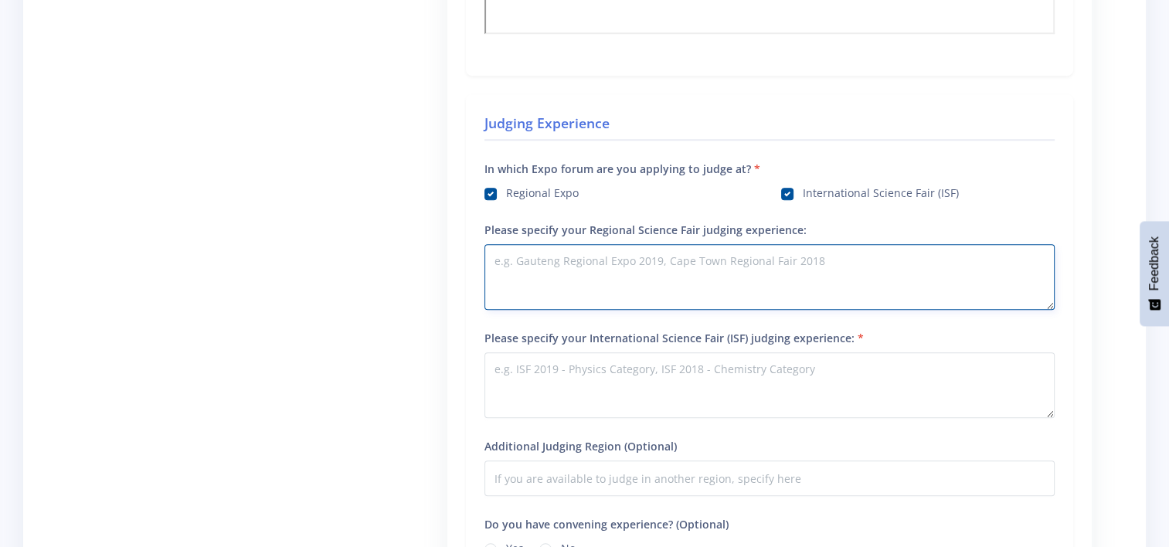
click at [528, 276] on textarea "Please specify your Regional Science Fair judging experience:" at bounding box center [769, 277] width 570 height 66
type textarea "E"
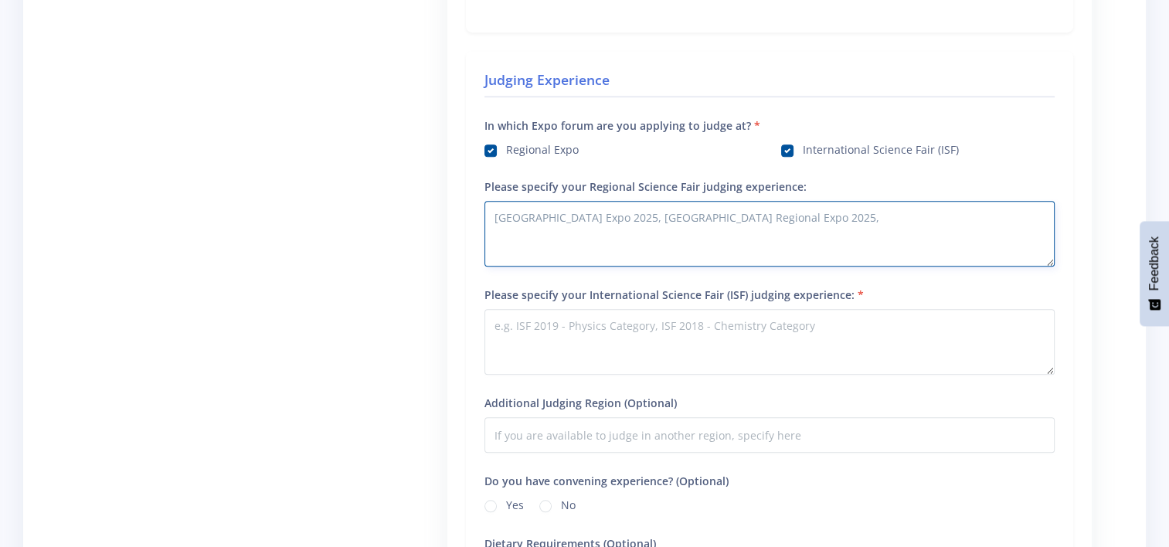
scroll to position [1244, 0]
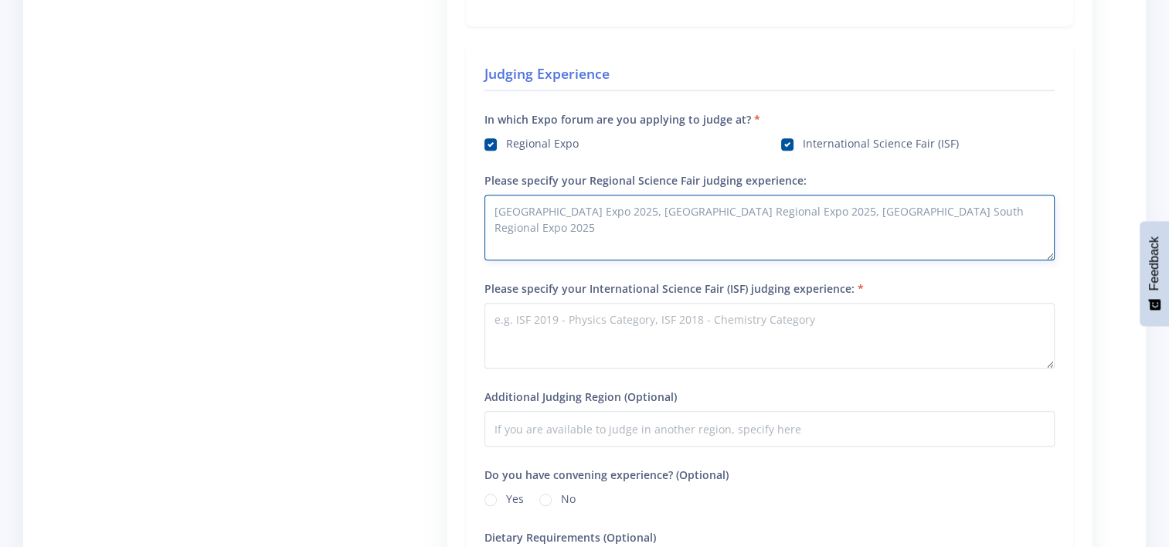
type textarea "Ekurhuleni Region Expo 2025, Johannesburg Regional Expo 2025, Gauteng South Reg…"
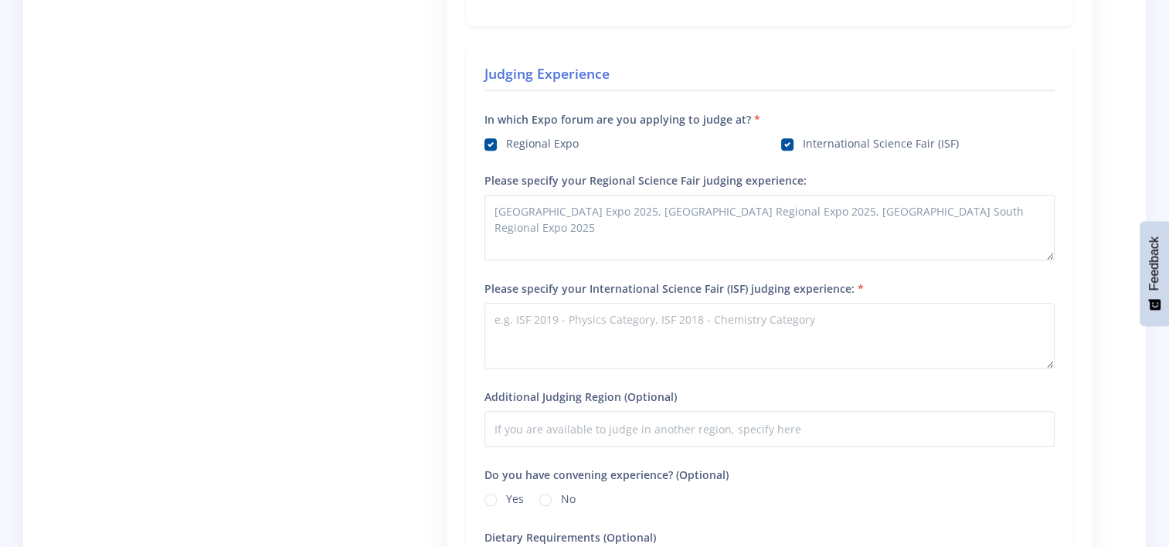
click at [497, 280] on label "Please specify your International Science Fair (ISF) judging experience:" at bounding box center [673, 288] width 379 height 16
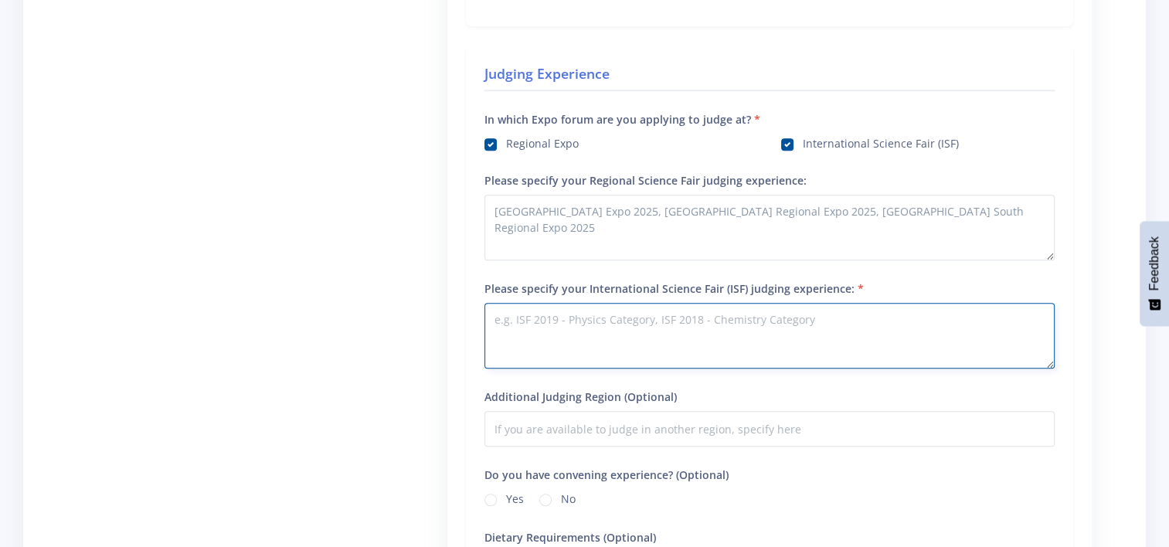
click at [497, 303] on textarea "Please specify your International Science Fair (ISF) judging experience:" at bounding box center [769, 336] width 570 height 66
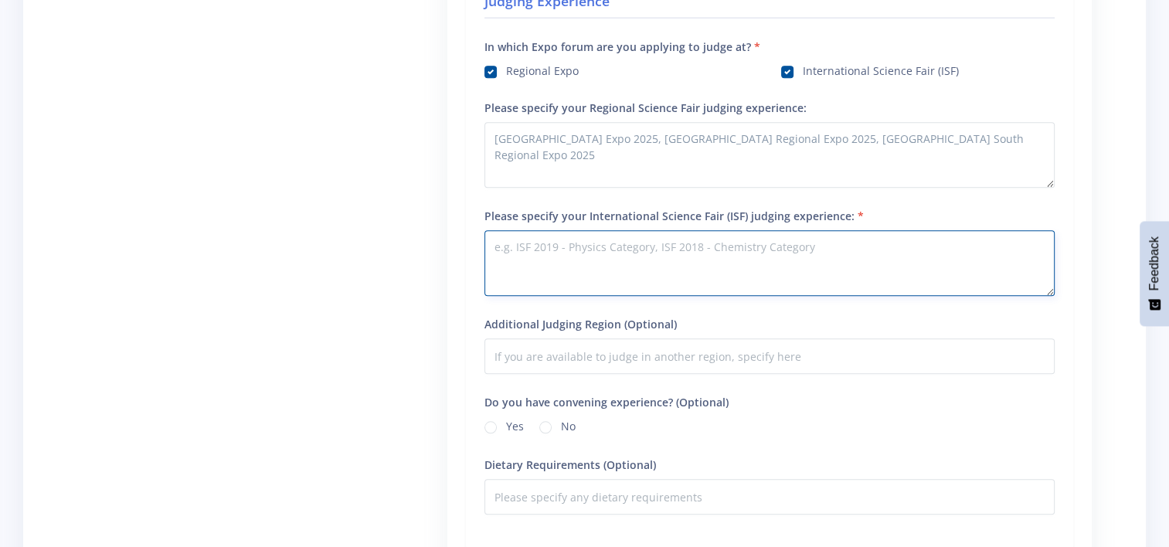
scroll to position [1324, 0]
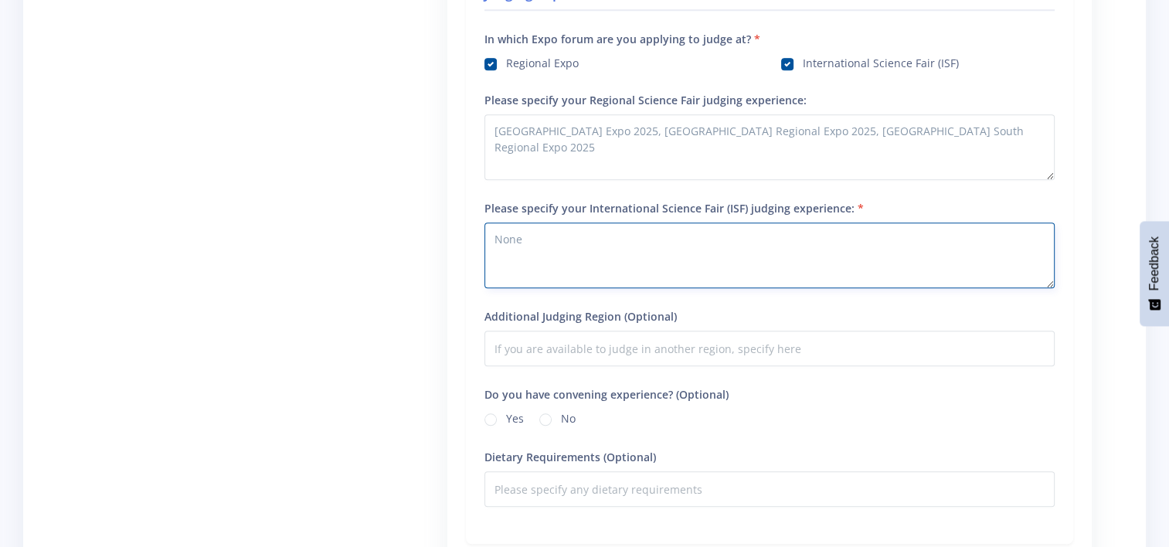
type textarea "None"
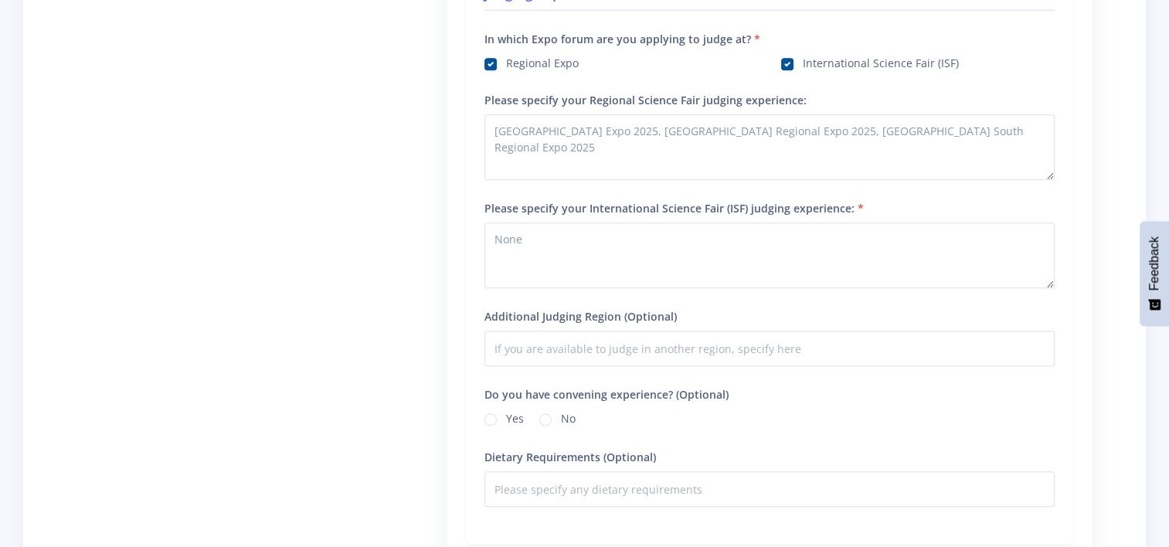
click at [717, 311] on div "Additional Judging Region (Optional)" at bounding box center [769, 336] width 570 height 59
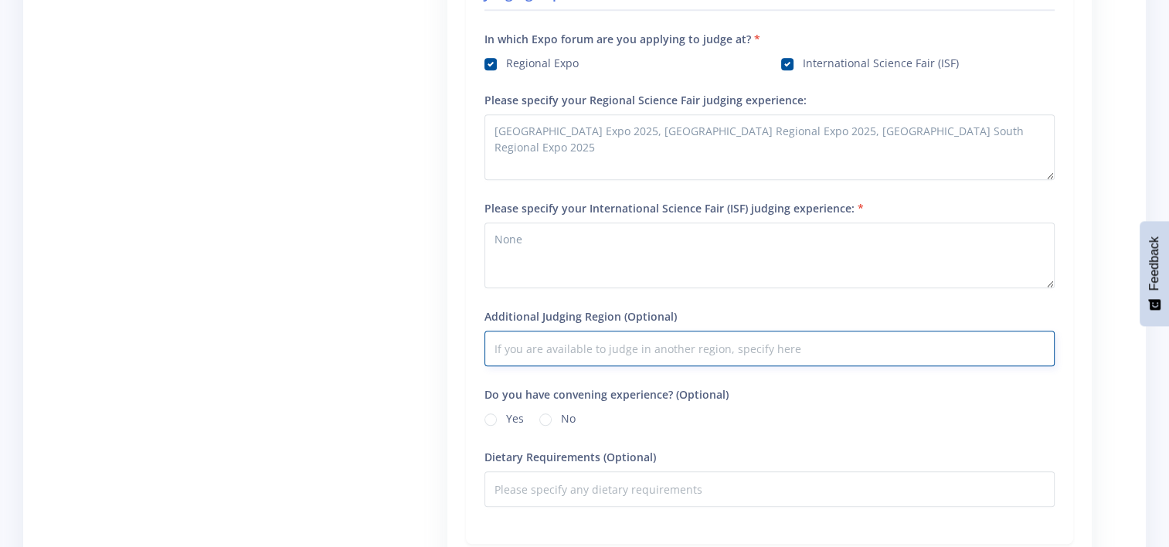
click at [610, 348] on input "Additional Judging Region (Optional)" at bounding box center [769, 349] width 570 height 36
paste input "NORTHERN GAUTENG"
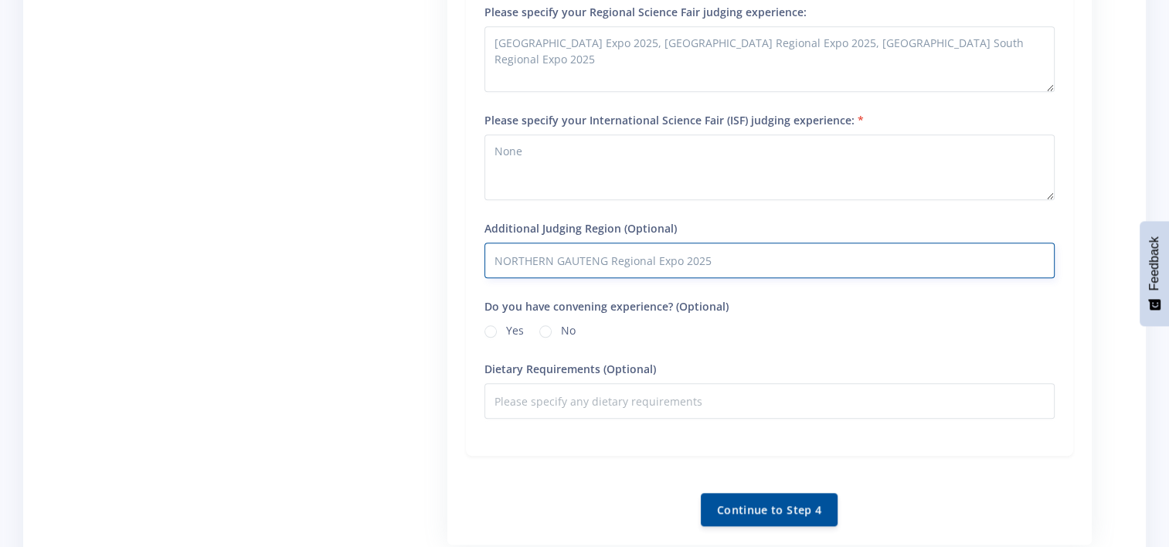
scroll to position [1415, 0]
type input "NORTHERN GAUTENG Regional Expo 2025"
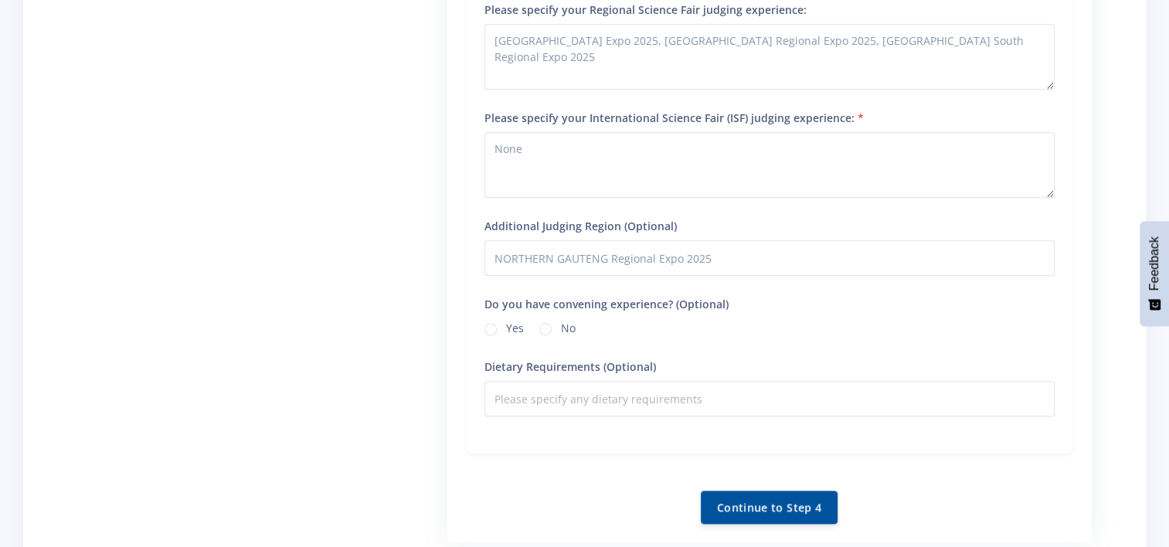
click at [729, 335] on div "Judging Experience In which Expo forum are you applying to judge at? Regional E…" at bounding box center [769, 163] width 607 height 579
click at [561, 325] on label "No" at bounding box center [568, 326] width 15 height 12
click at [561, 325] on input "No" at bounding box center [566, 325] width 10 height 10
radio input "true"
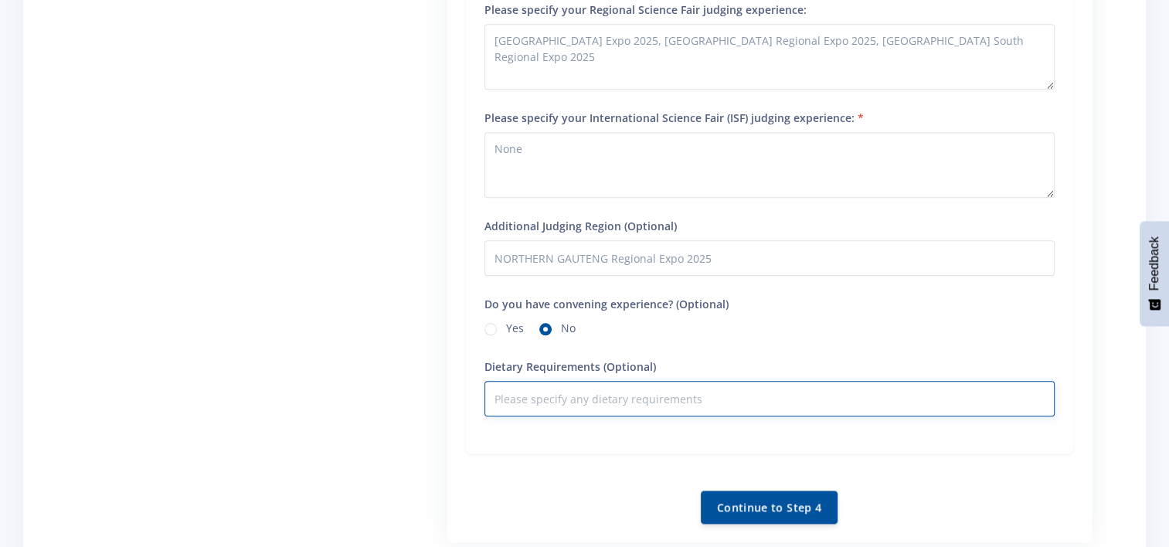
click at [553, 393] on input "Dietary Requirements (Optional)" at bounding box center [769, 399] width 570 height 36
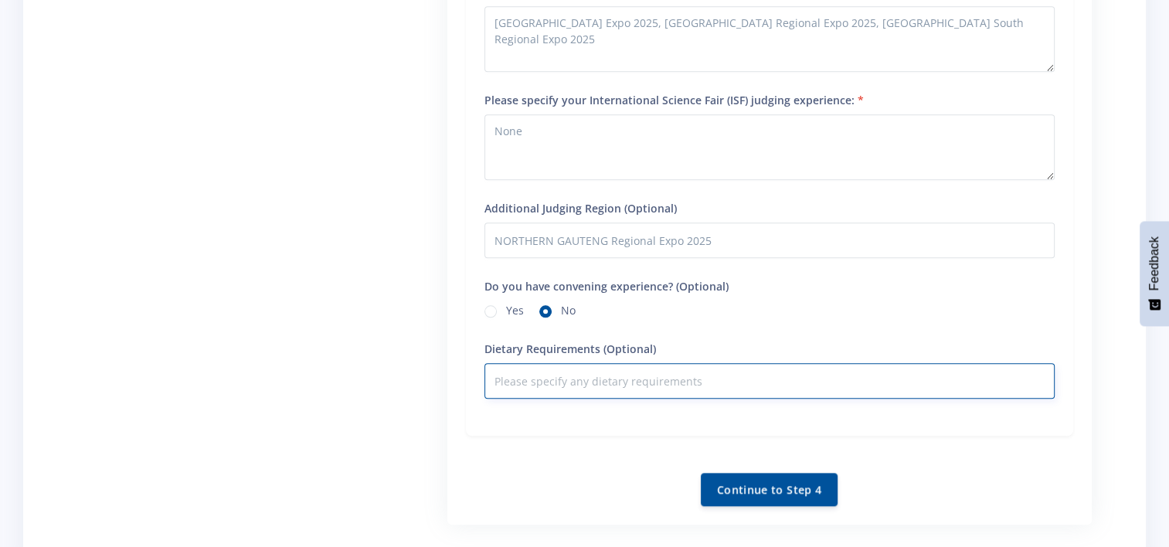
scroll to position [1433, 0]
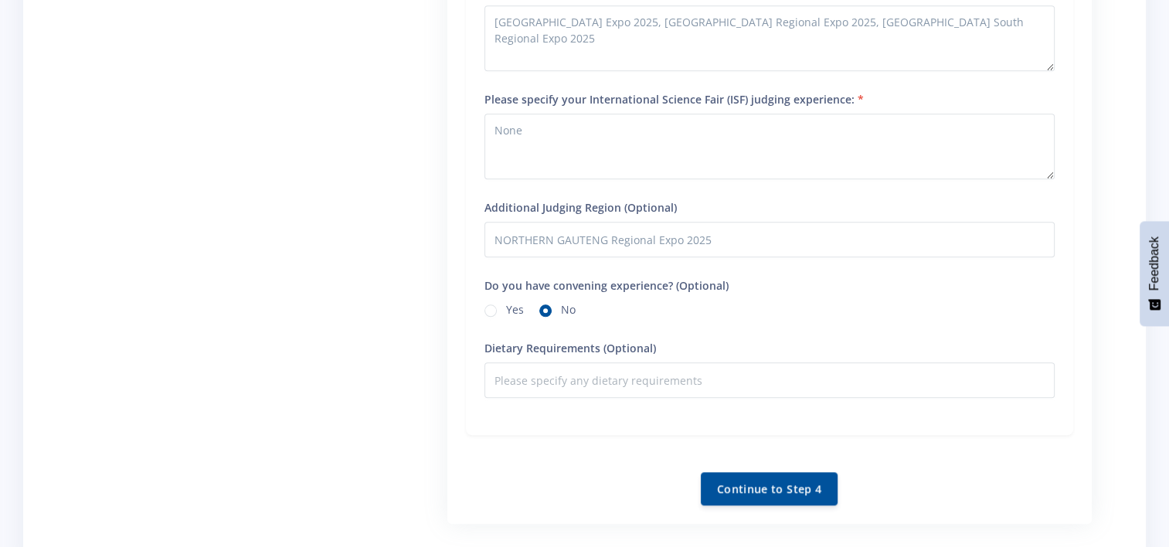
click at [766, 317] on div "Judging Experience In which Expo forum are you applying to judge at? Regional E…" at bounding box center [769, 145] width 607 height 579
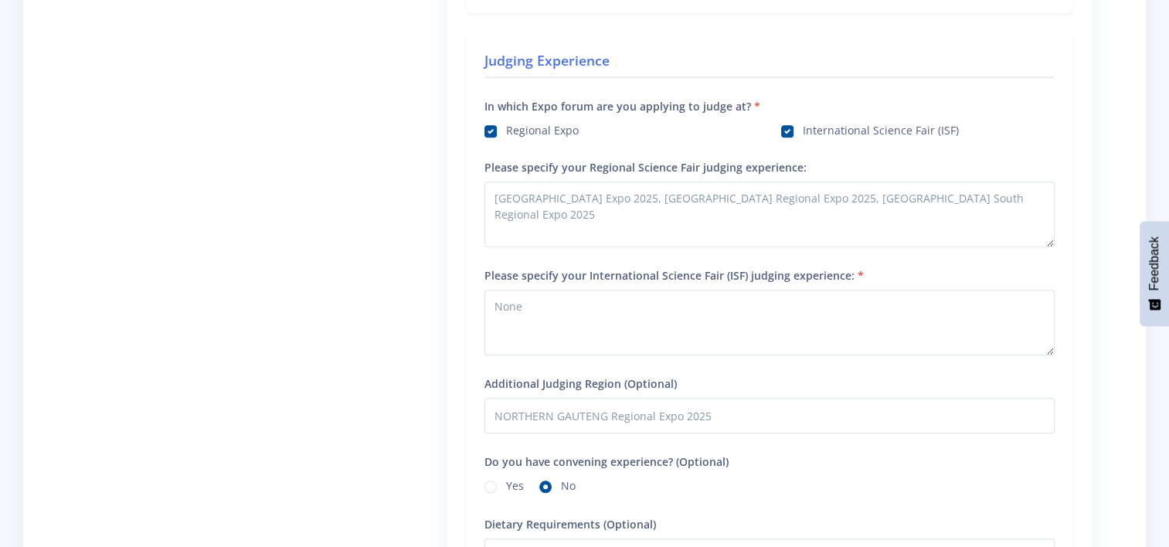
scroll to position [1570, 0]
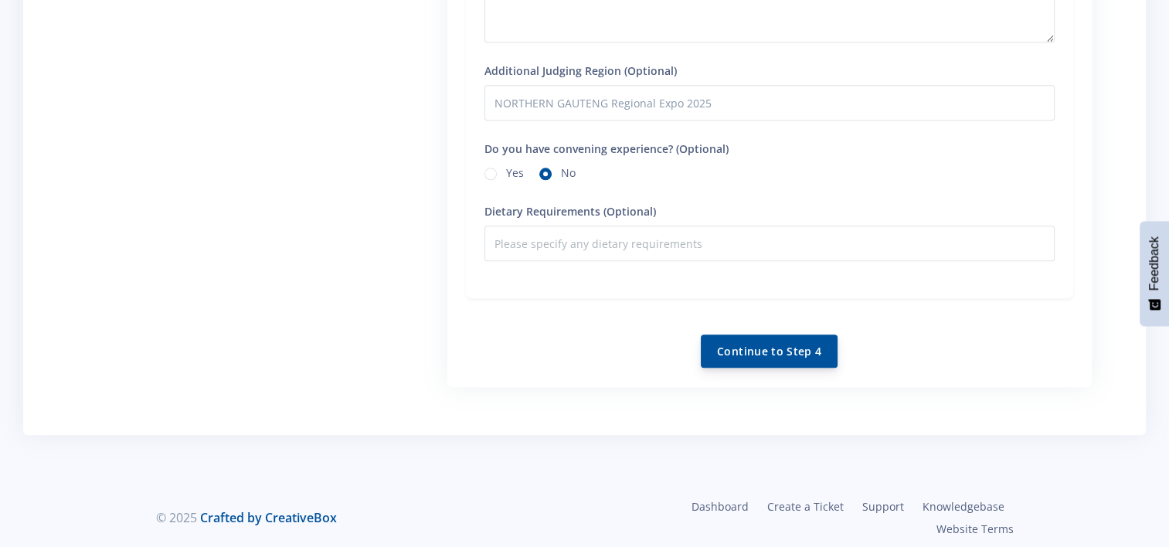
click at [782, 337] on button "Continue to Step 4" at bounding box center [769, 351] width 137 height 33
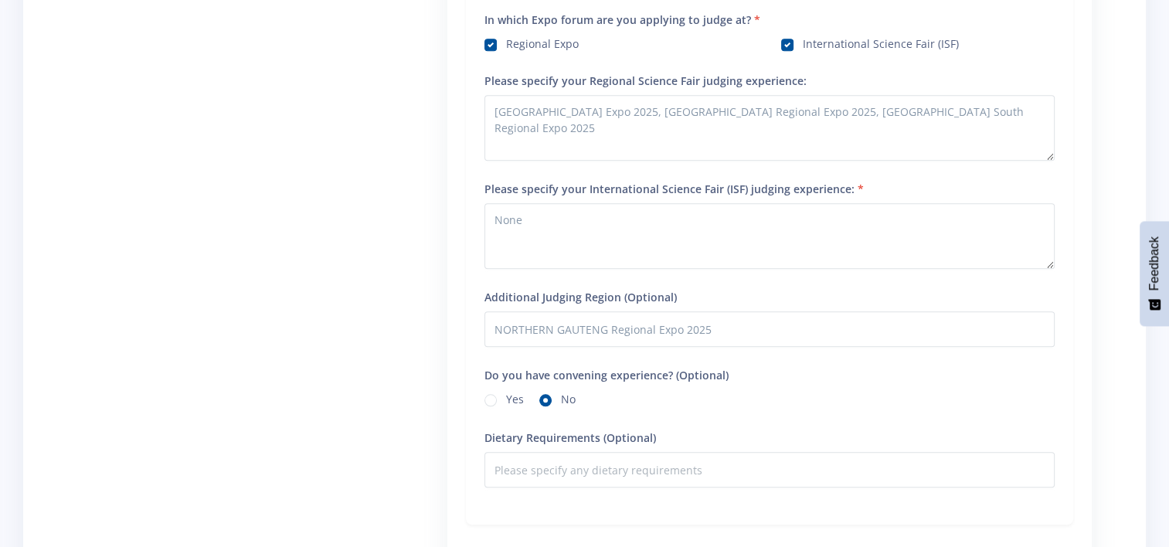
scroll to position [1258, 0]
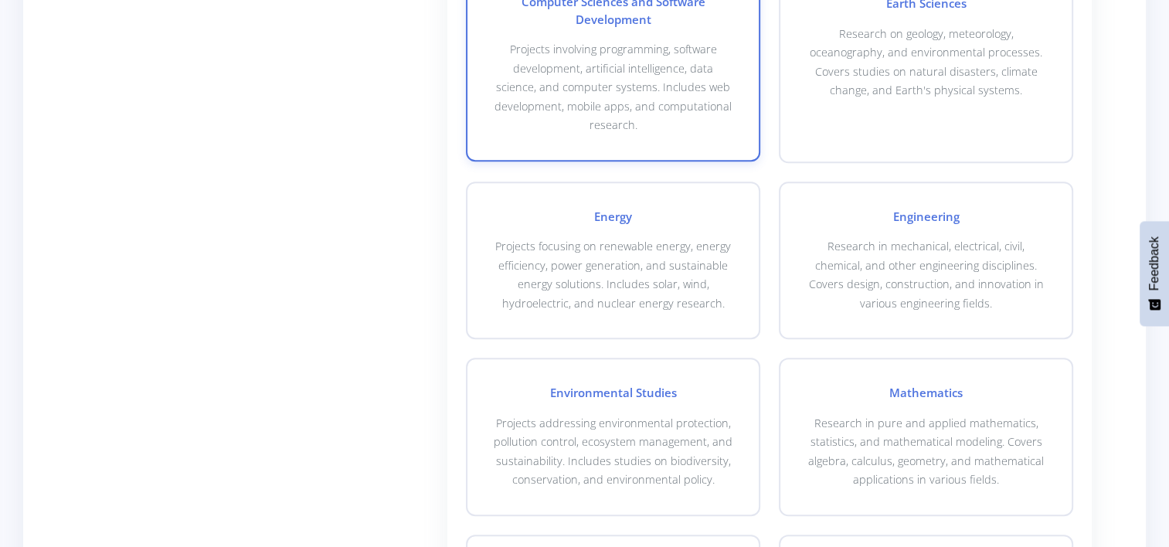
scroll to position [859, 0]
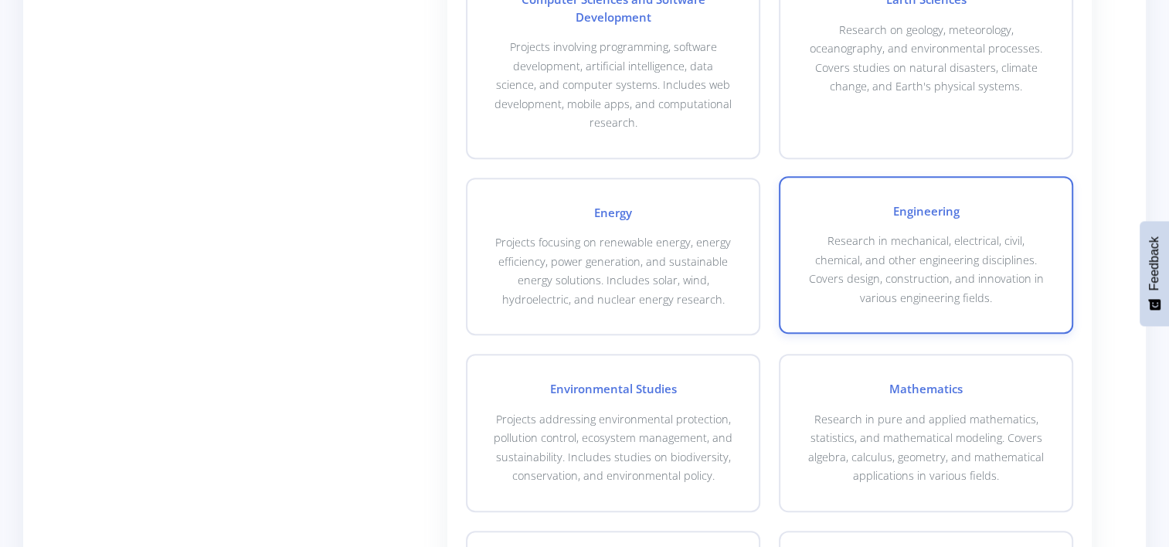
click at [870, 253] on p "Research in mechanical, electrical, civil, chemical, and other engineering disc…" at bounding box center [926, 270] width 242 height 76
checkbox input "true"
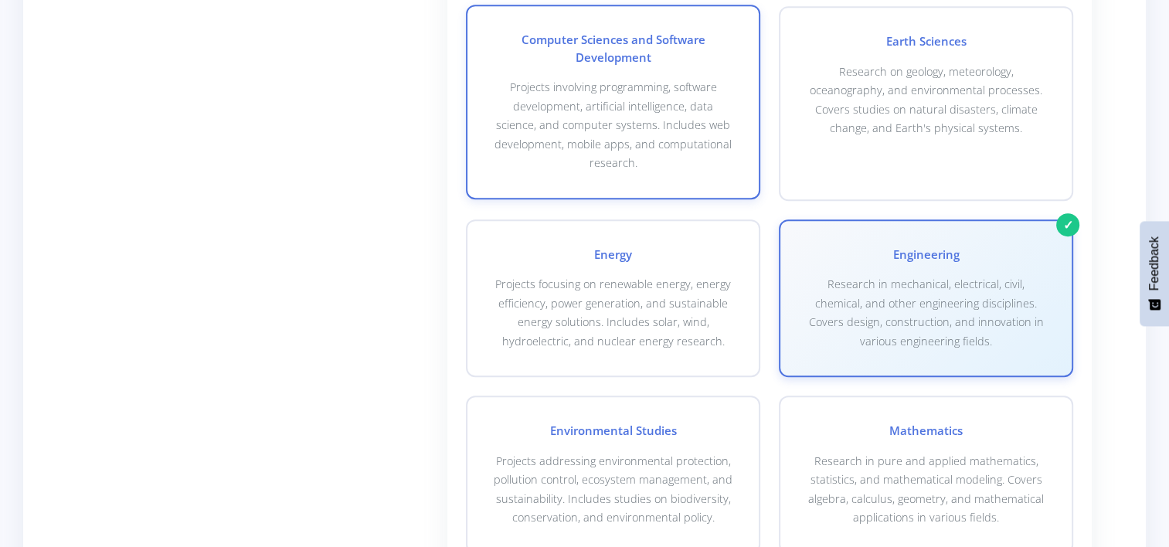
scroll to position [822, 0]
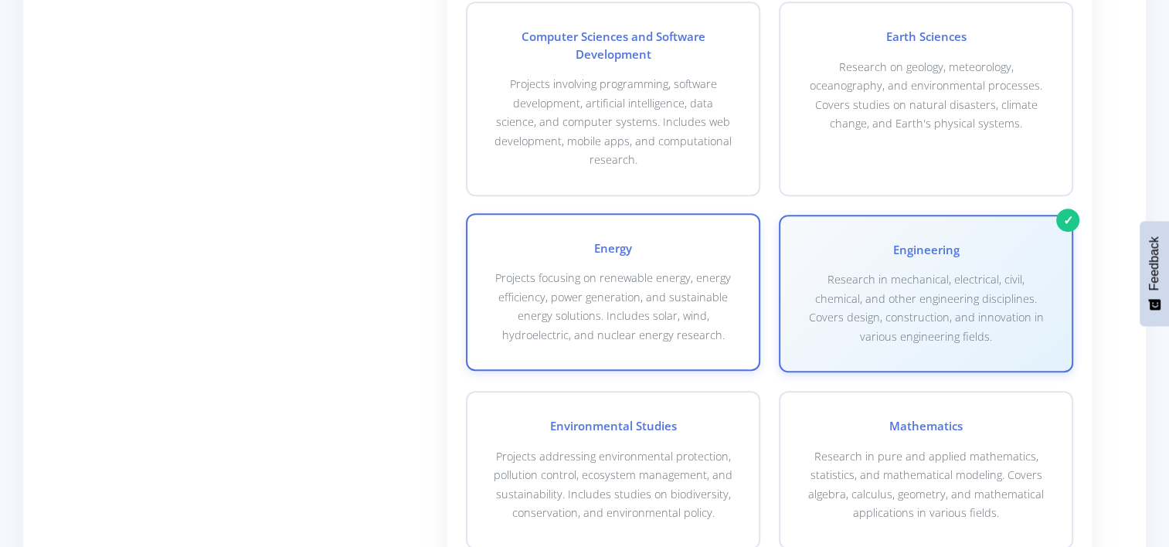
click at [674, 311] on p "Projects focusing on renewable energy, energy efficiency, power generation, and…" at bounding box center [613, 307] width 242 height 76
checkbox input "true"
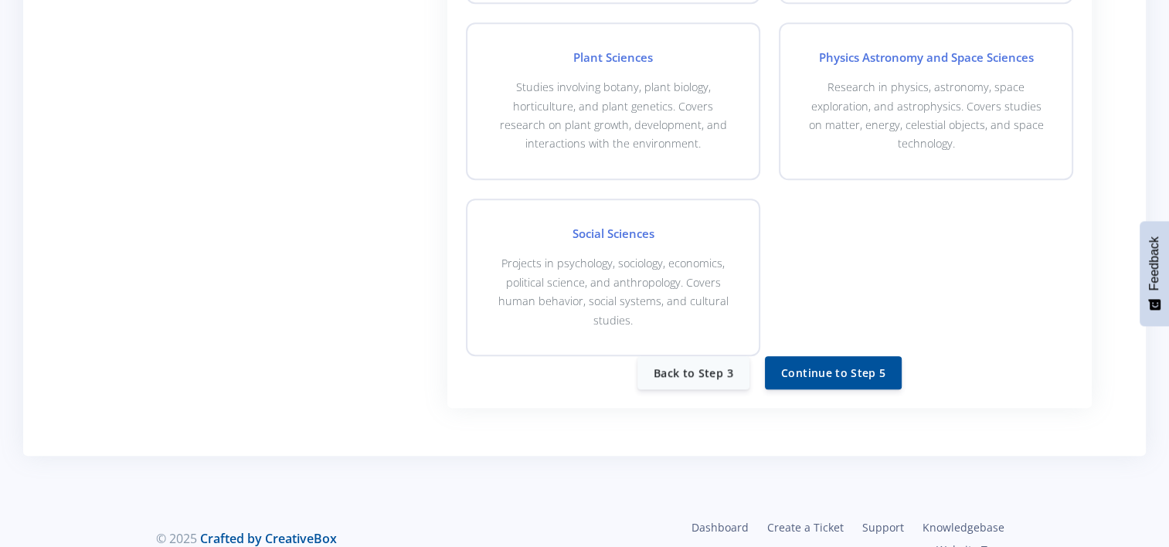
scroll to position [1369, 0]
click at [813, 355] on button "Continue to Step 5" at bounding box center [833, 370] width 137 height 33
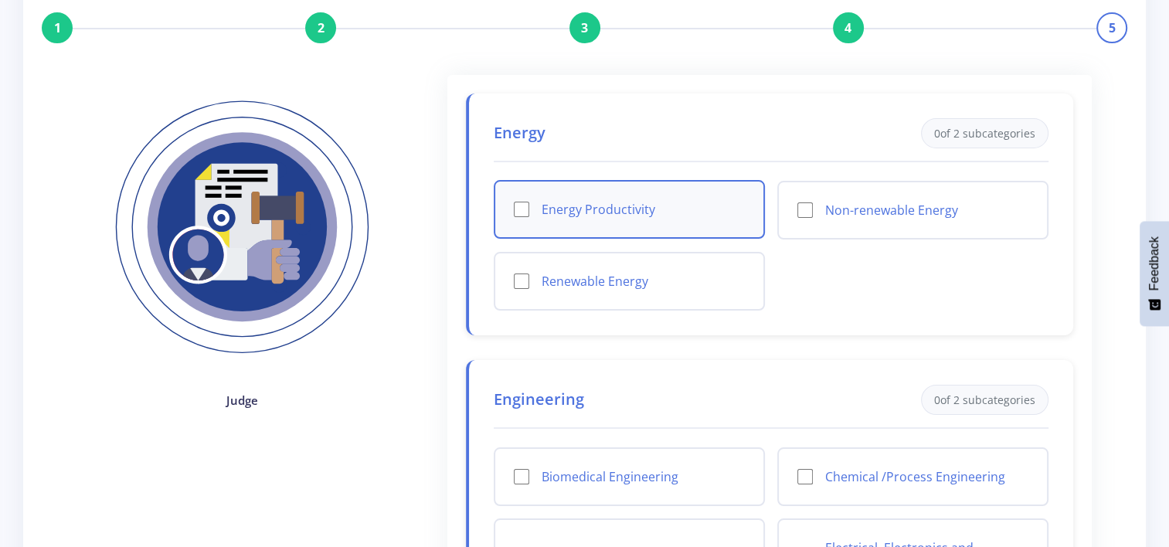
scroll to position [121, 0]
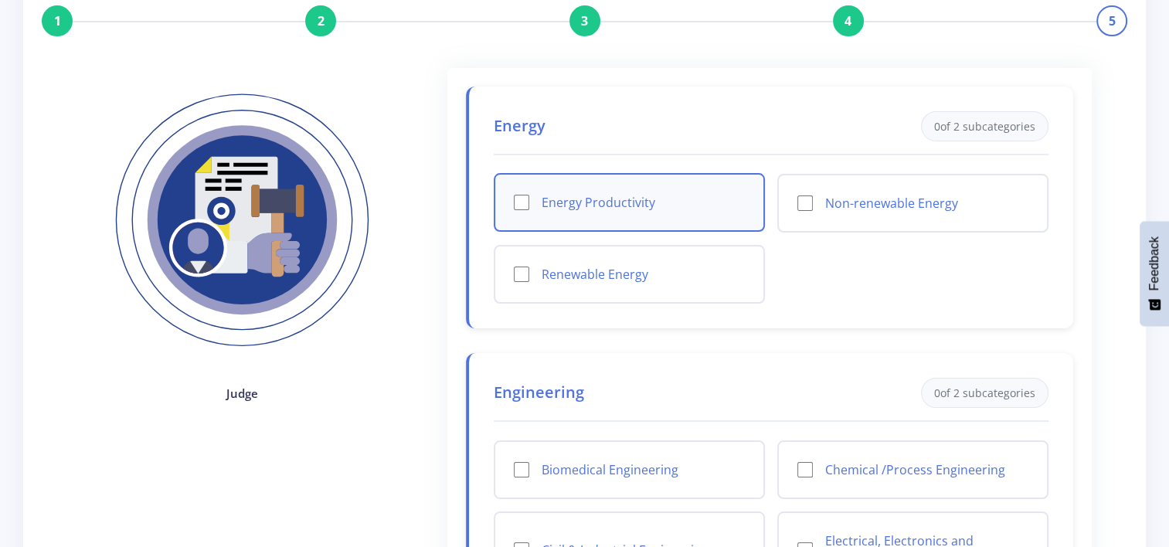
click at [525, 219] on div "Energy Productivity" at bounding box center [629, 202] width 271 height 59
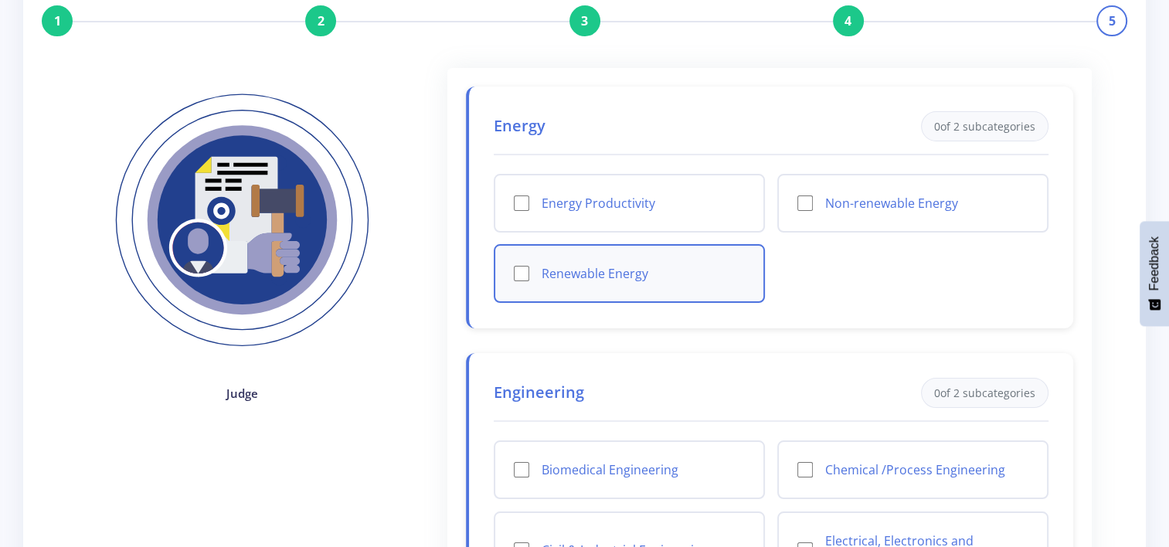
click at [522, 268] on input "Renewable Energy" at bounding box center [521, 273] width 15 height 15
checkbox input "true"
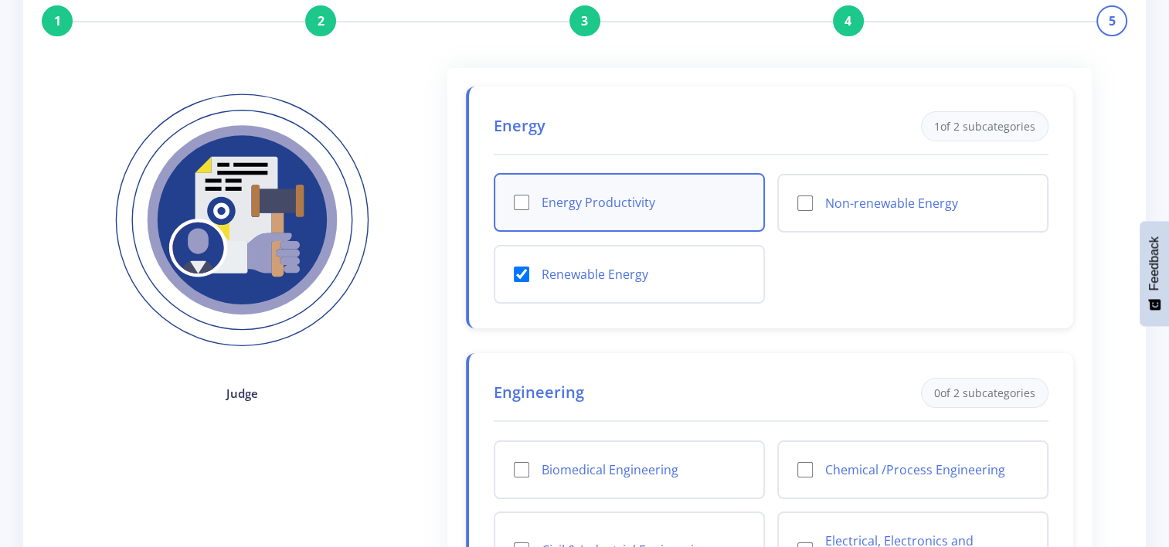
click at [525, 195] on input "Energy Productivity" at bounding box center [521, 202] width 15 height 15
checkbox input "true"
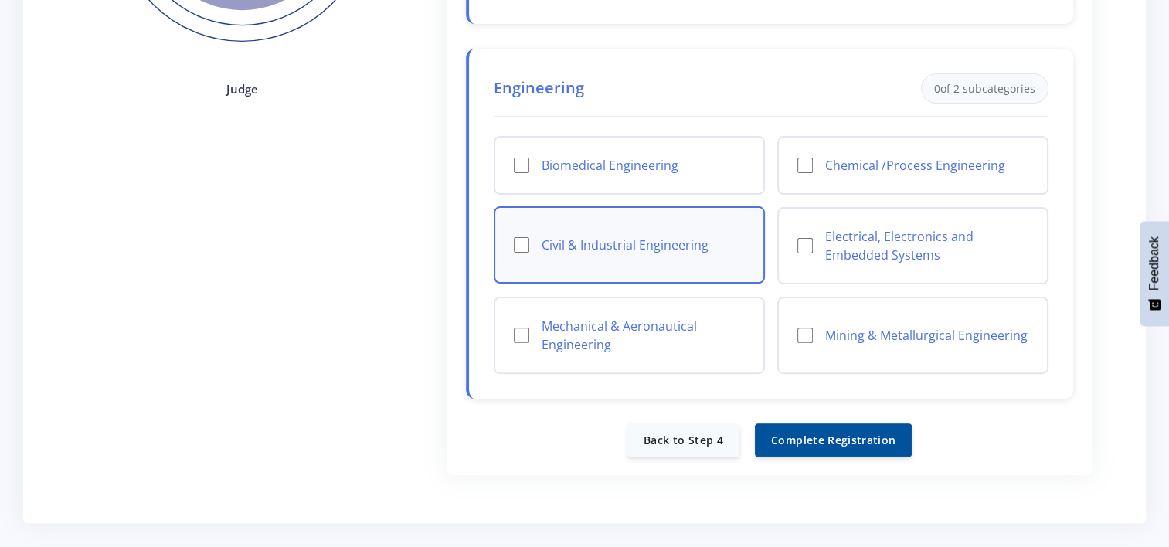
scroll to position [426, 0]
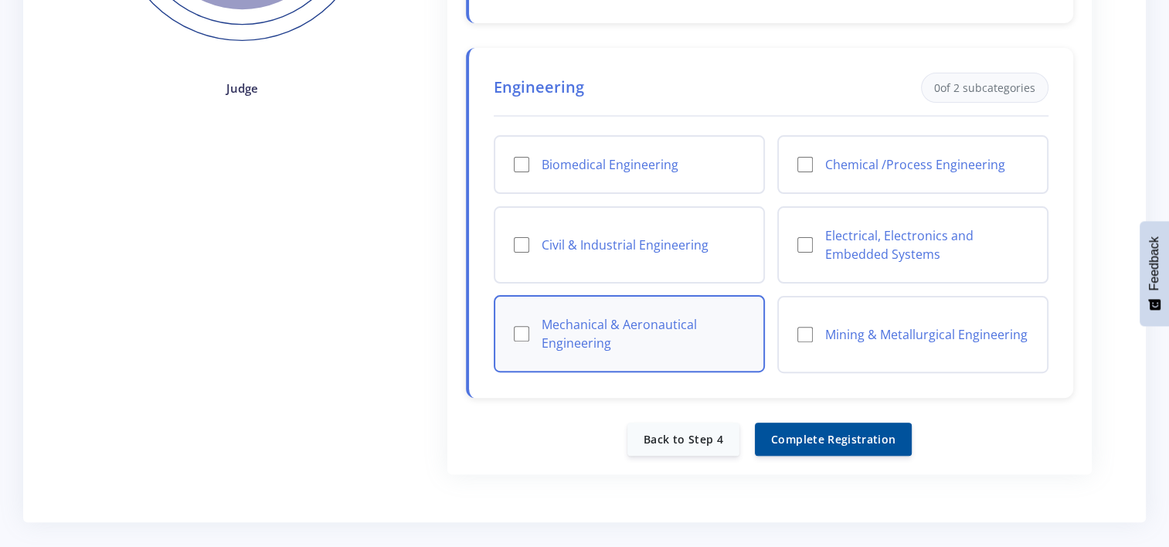
click at [518, 328] on input "Mechanical & Aeronautical Engineering" at bounding box center [521, 333] width 15 height 15
checkbox input "true"
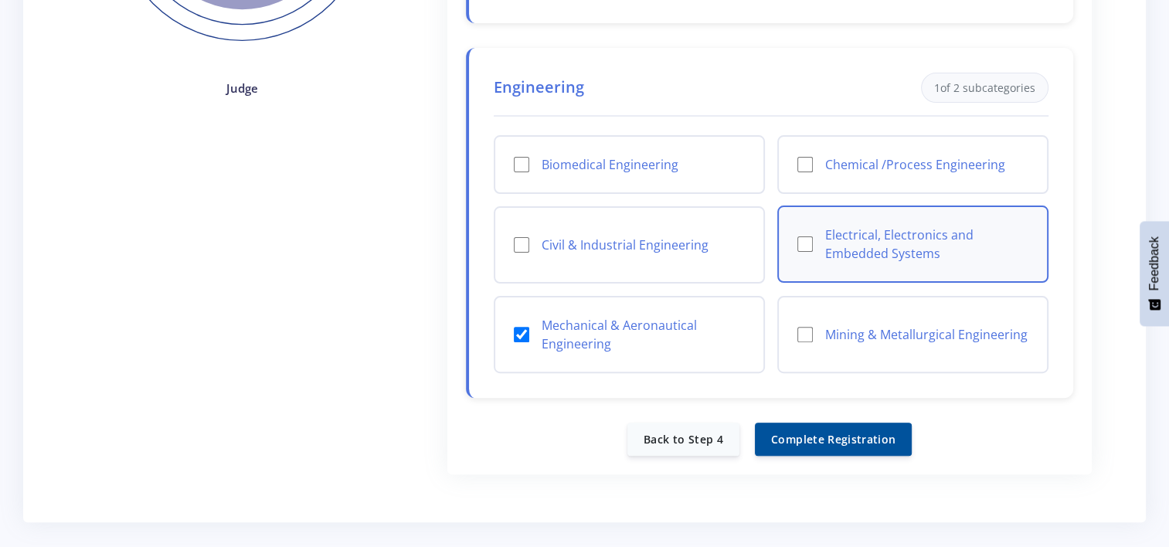
click at [803, 241] on input "Electrical, Electronics and Embedded Systems" at bounding box center [804, 243] width 15 height 15
checkbox input "true"
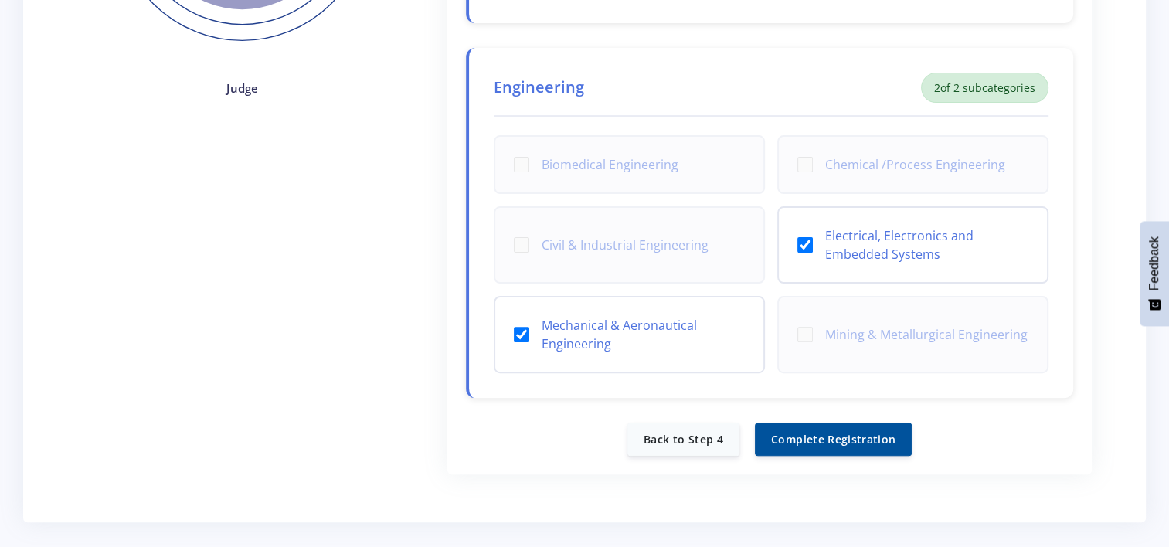
scroll to position [503, 0]
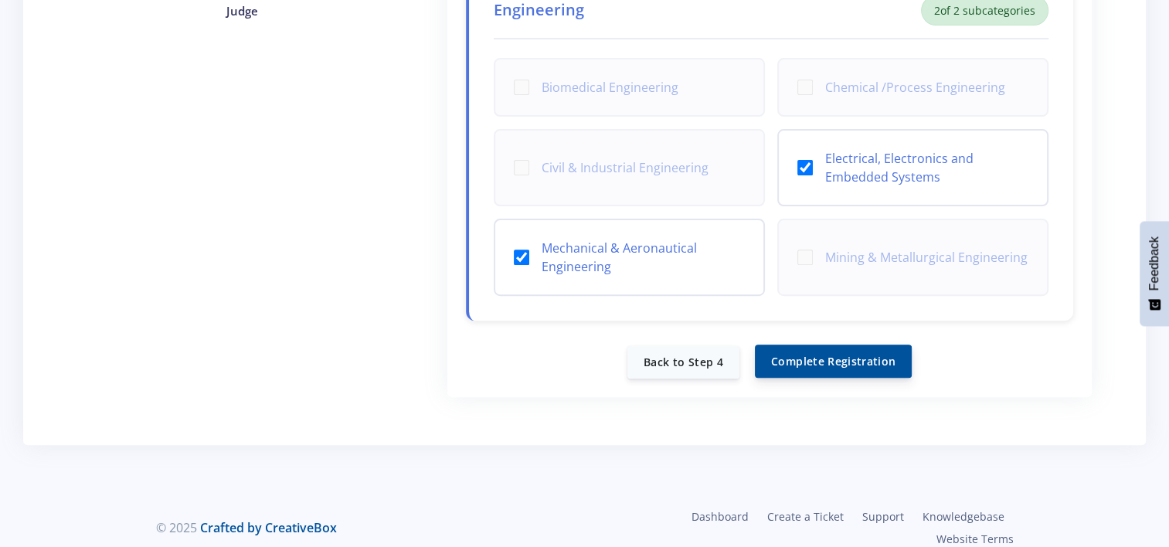
click at [815, 352] on button "Complete Registration" at bounding box center [833, 361] width 157 height 33
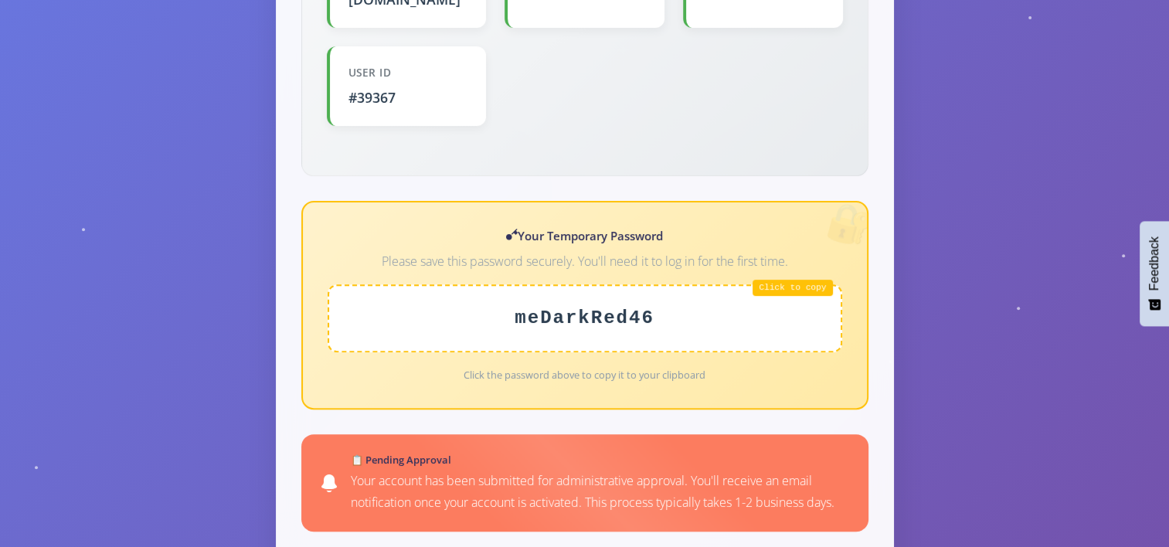
scroll to position [546, 0]
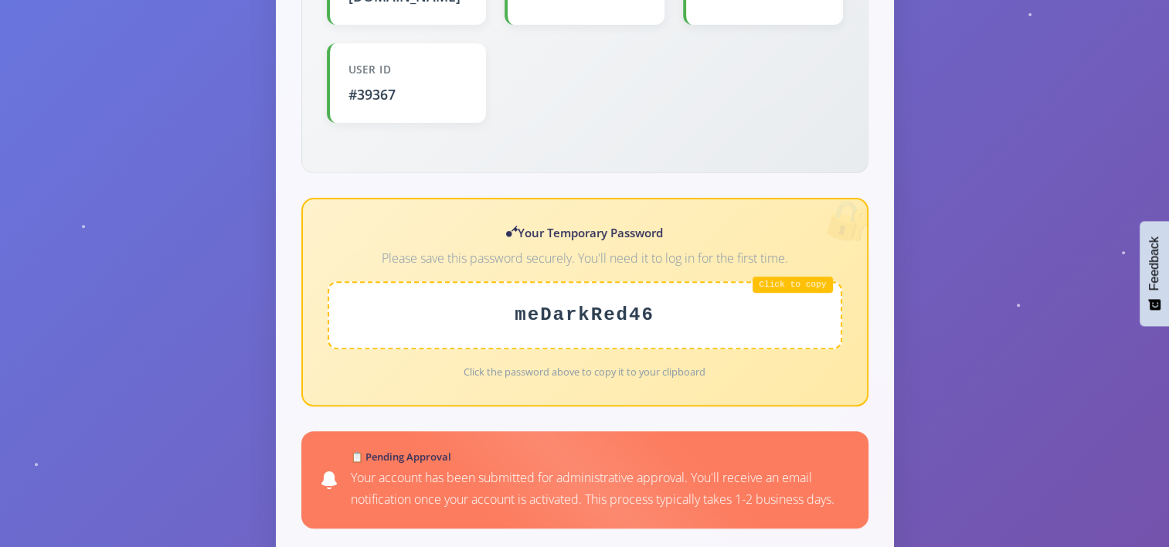
drag, startPoint x: 652, startPoint y: 297, endPoint x: 490, endPoint y: 307, distance: 162.5
click at [490, 307] on div "meDarkRed46" at bounding box center [585, 315] width 515 height 68
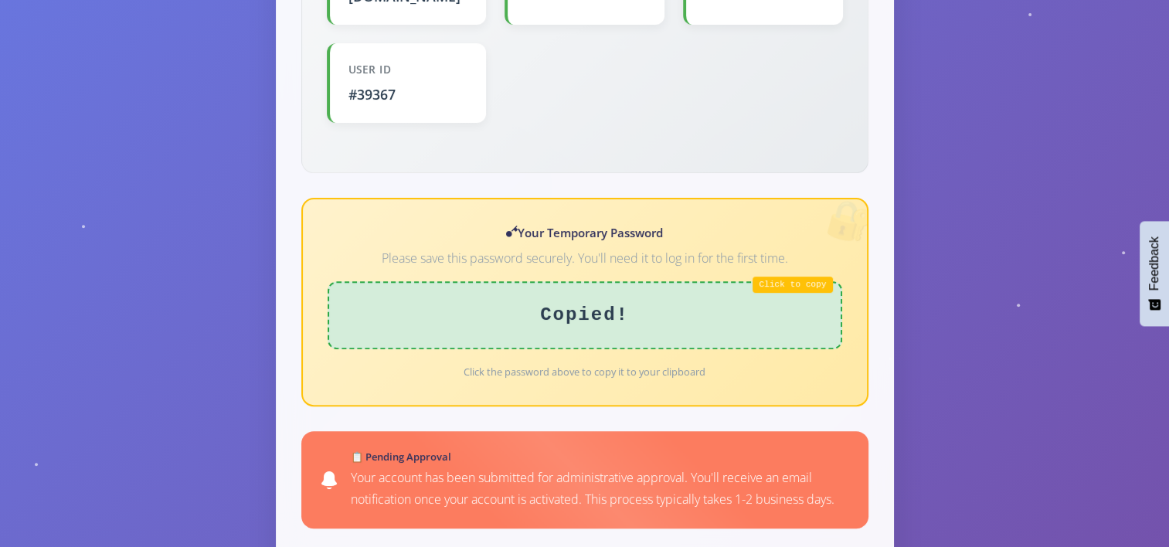
copy div "meDarkRed46"
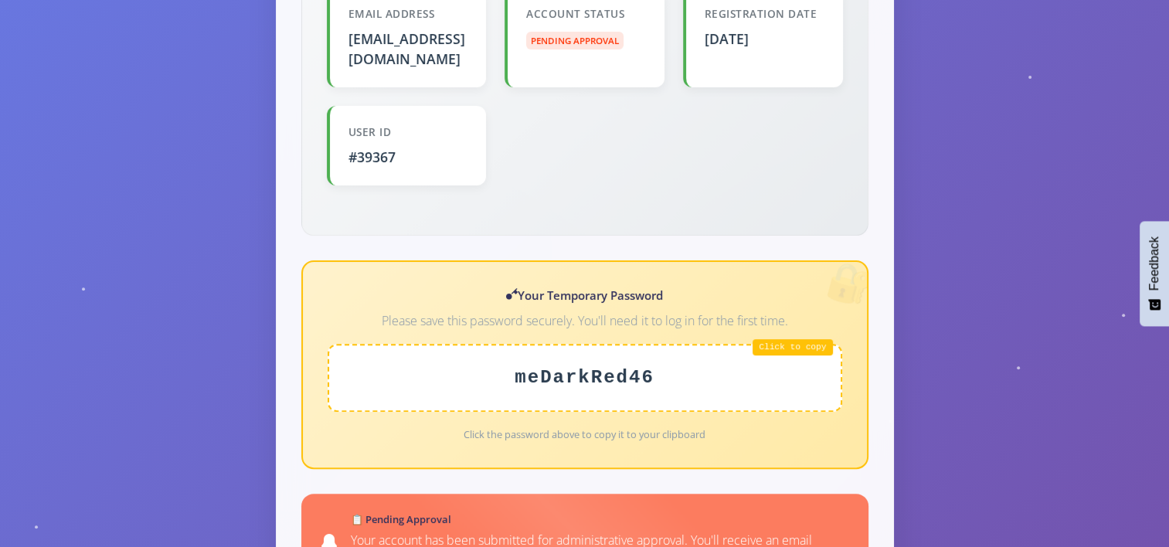
scroll to position [484, 0]
click at [793, 343] on div "meDarkRed46" at bounding box center [585, 377] width 515 height 68
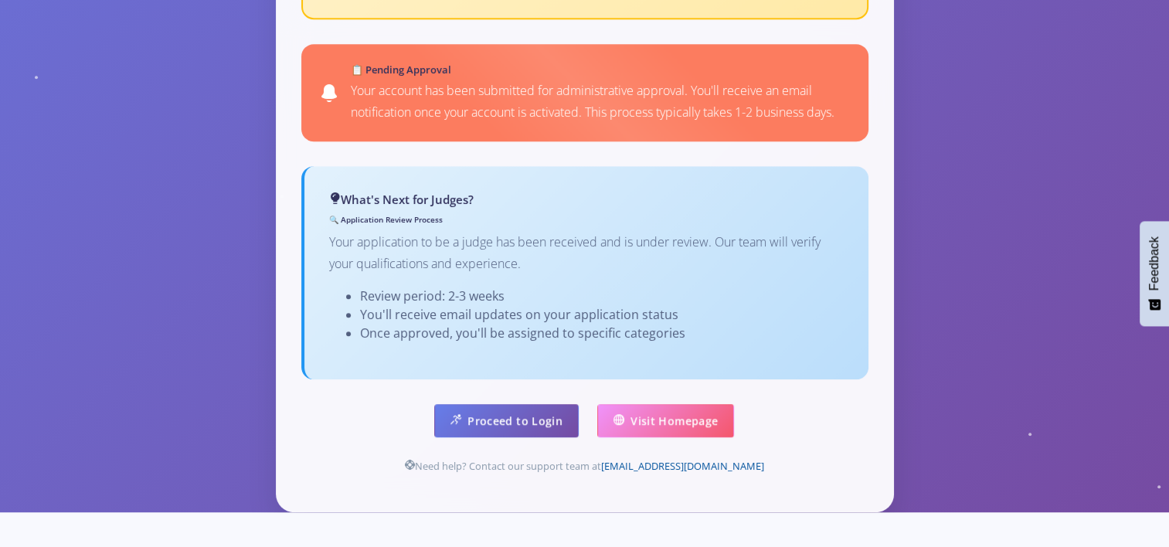
scroll to position [933, 0]
click at [543, 403] on link "Proceed to Login" at bounding box center [506, 419] width 144 height 33
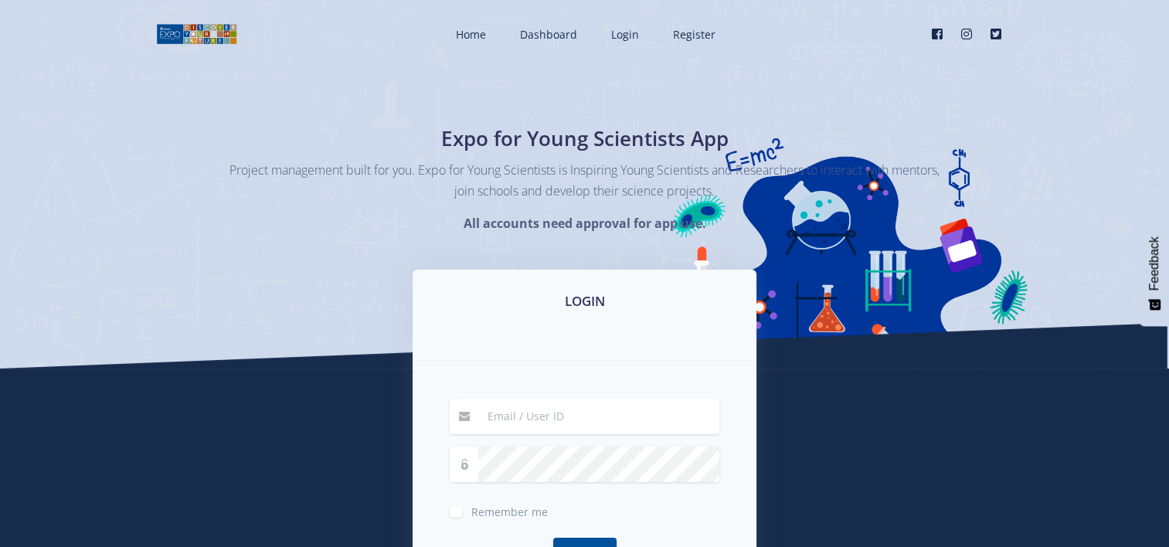
scroll to position [254, 0]
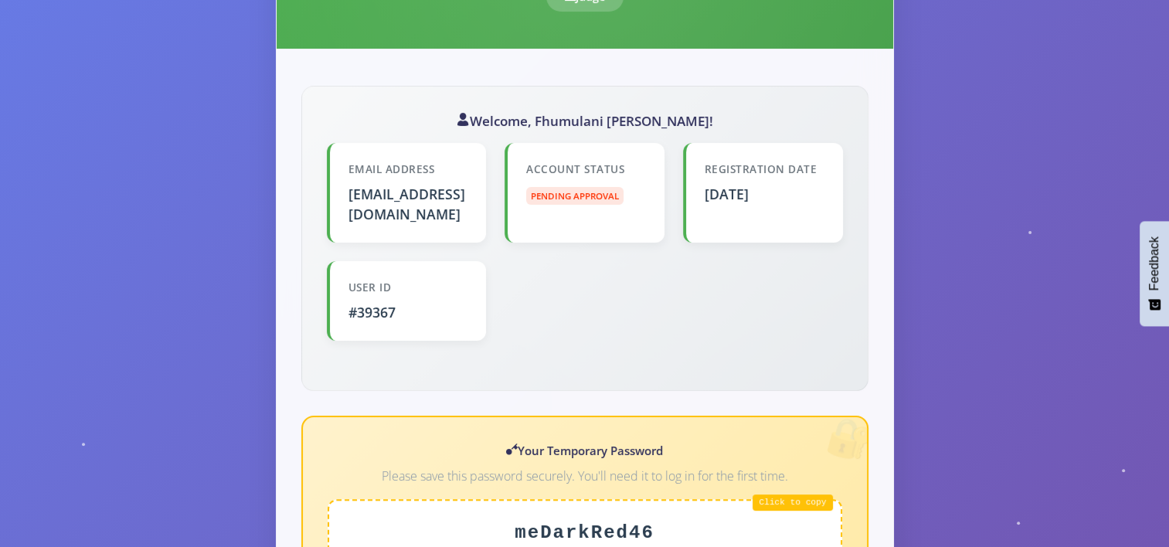
scroll to position [189, 0]
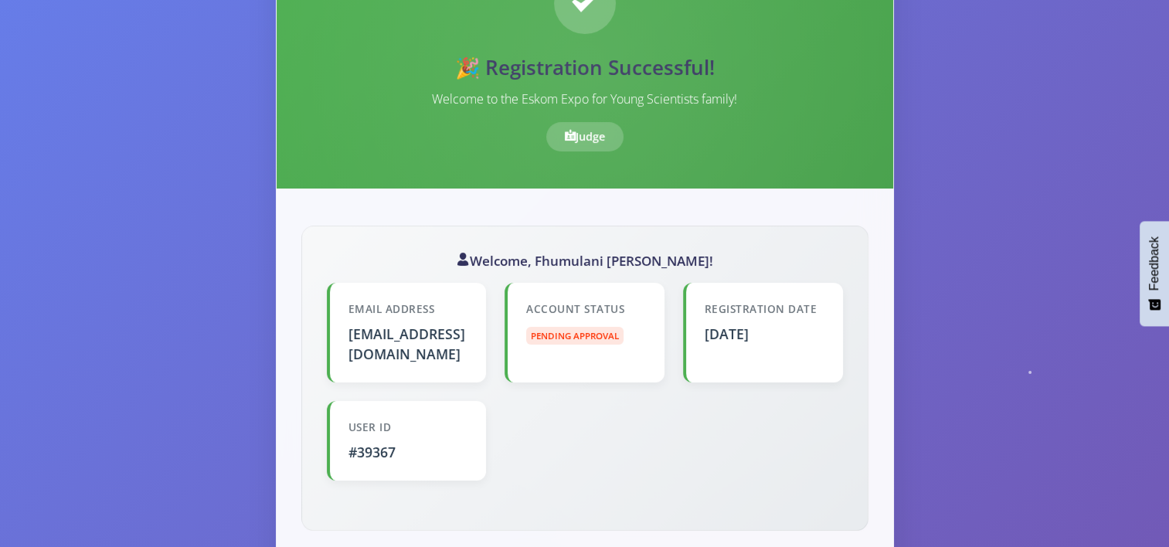
click at [605, 144] on div "Judge" at bounding box center [584, 136] width 77 height 29
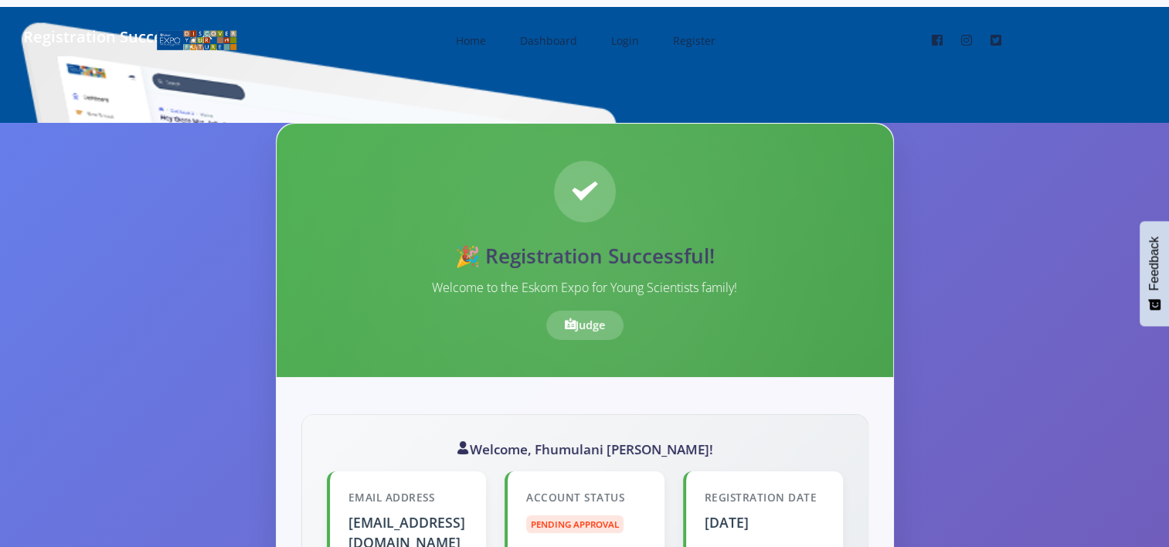
click at [576, 185] on icon at bounding box center [584, 190] width 31 height 31
